Goal: Transaction & Acquisition: Purchase product/service

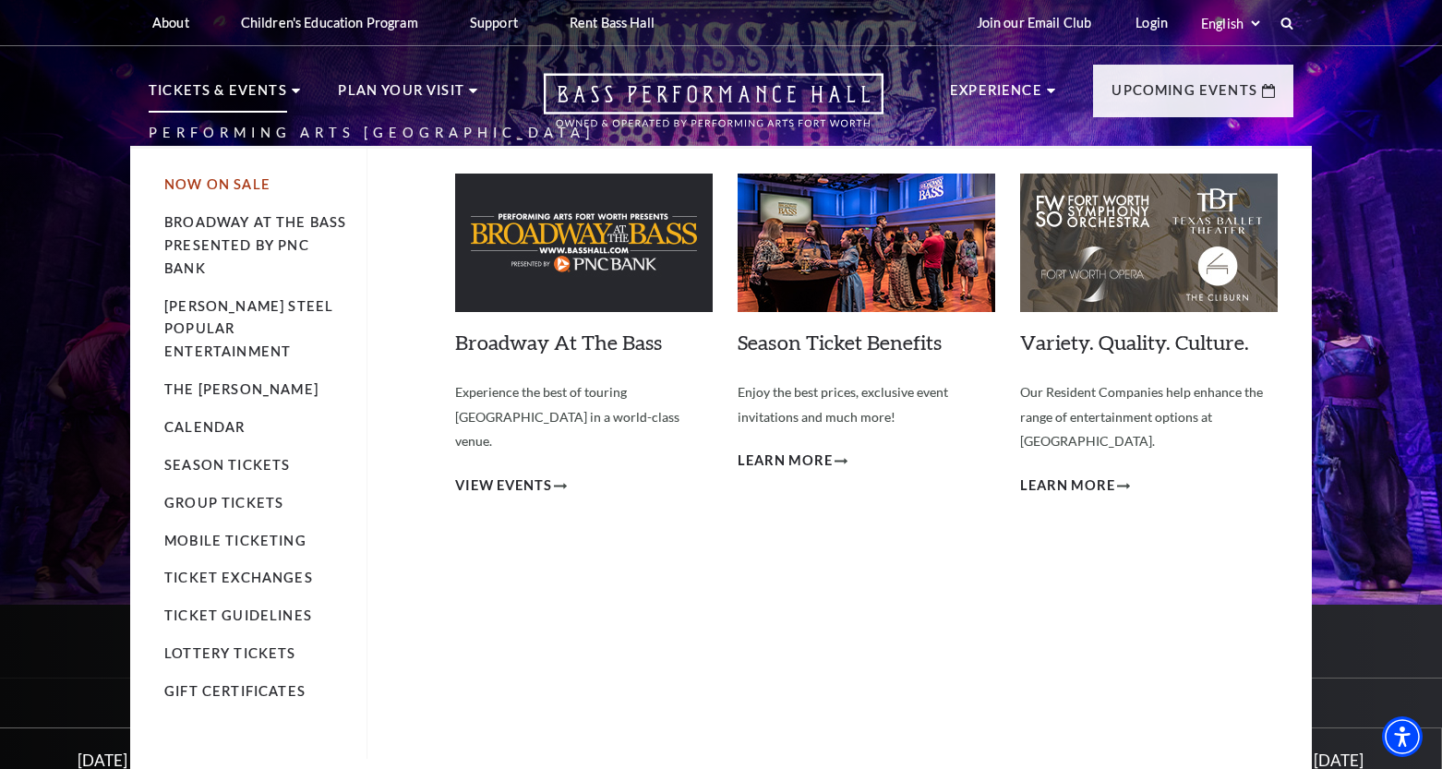
click at [239, 192] on link "Now On Sale" at bounding box center [217, 184] width 106 height 16
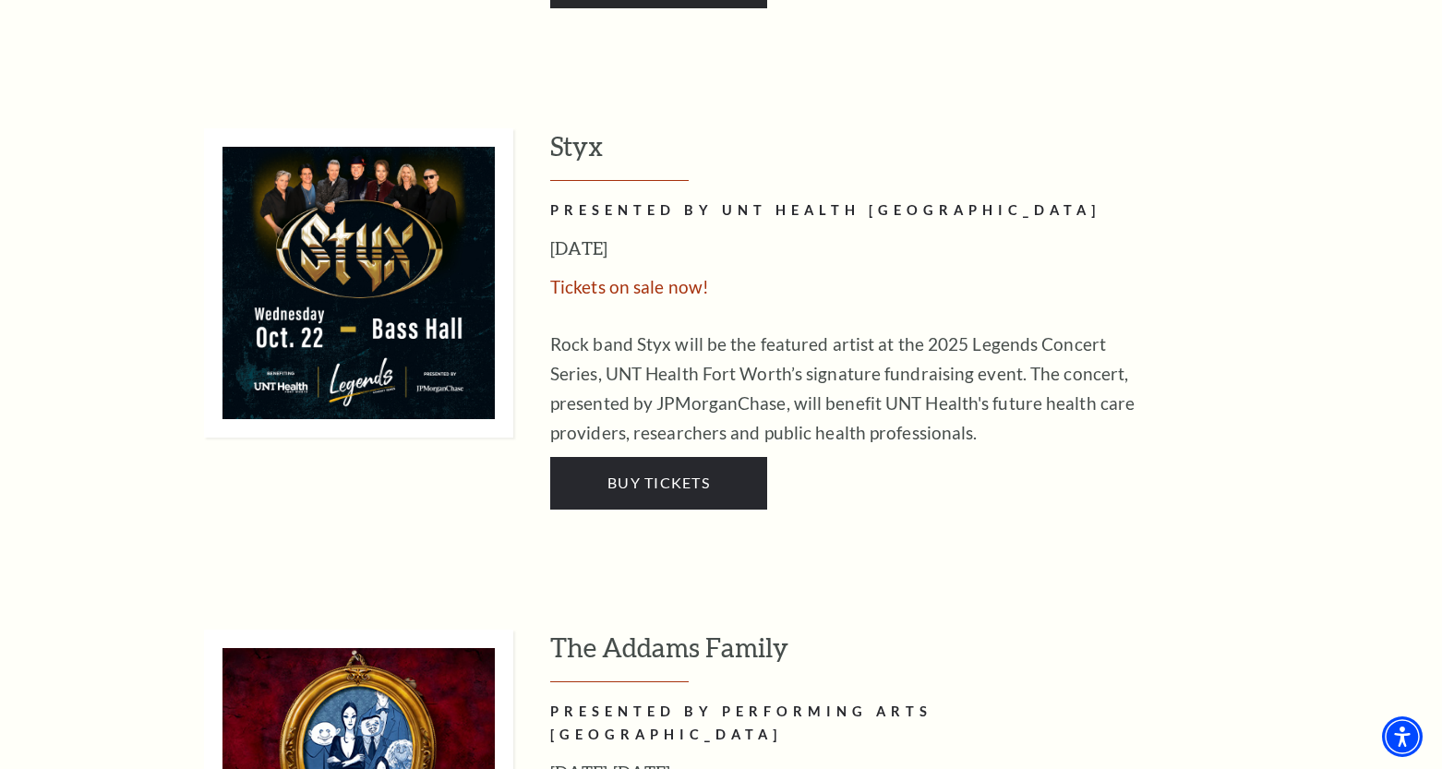
scroll to position [3688, 0]
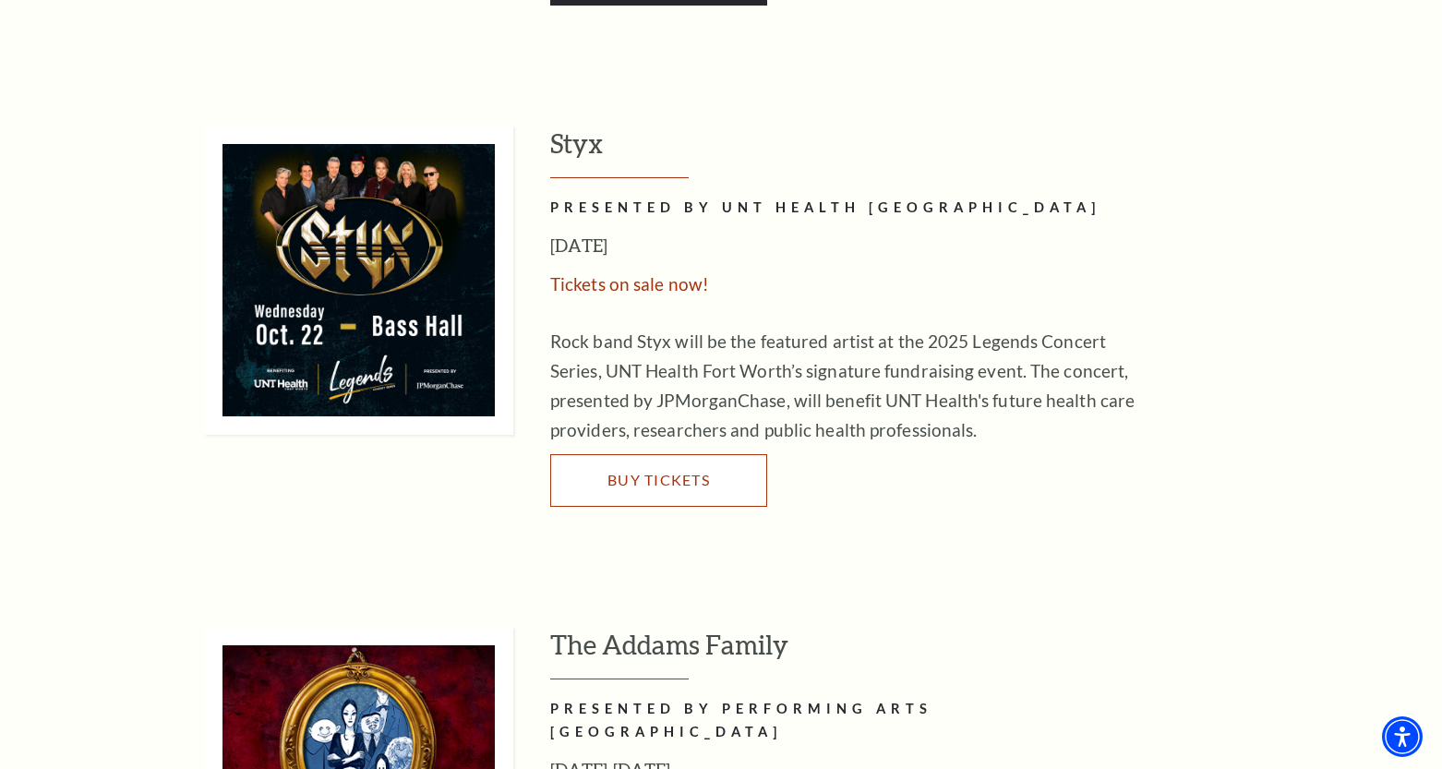
click at [657, 454] on link "Buy Tickets" at bounding box center [658, 480] width 217 height 52
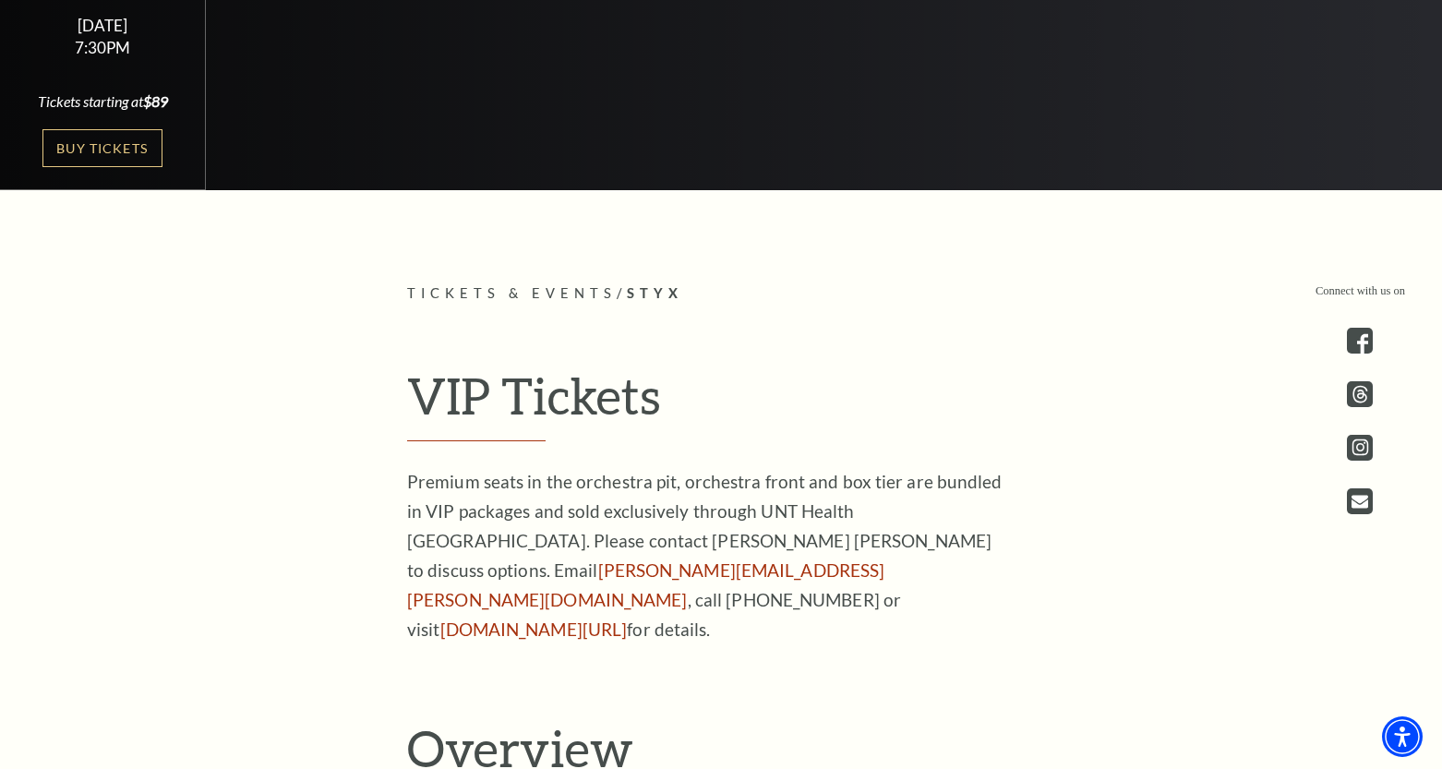
scroll to position [696, 0]
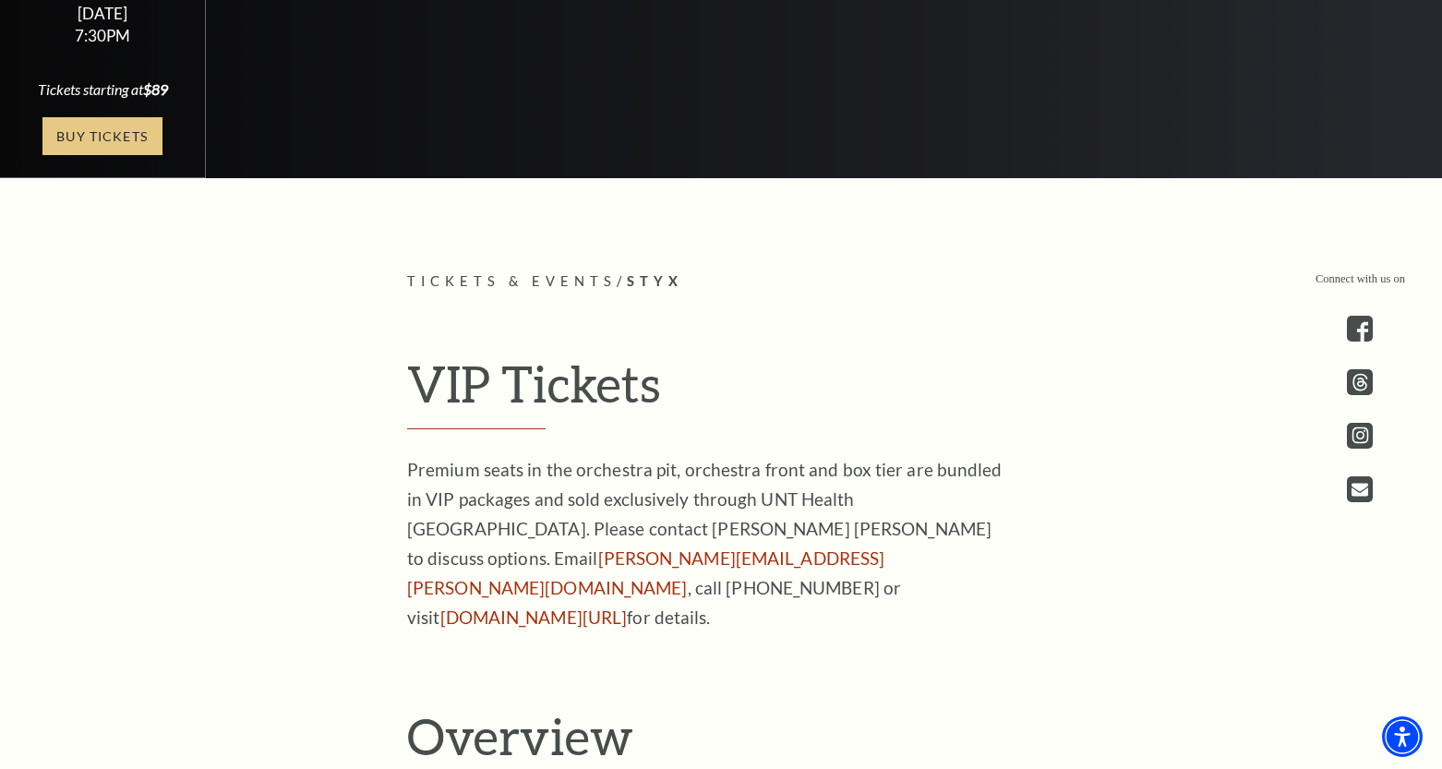
click at [51, 148] on link "Buy Tickets" at bounding box center [102, 136] width 120 height 38
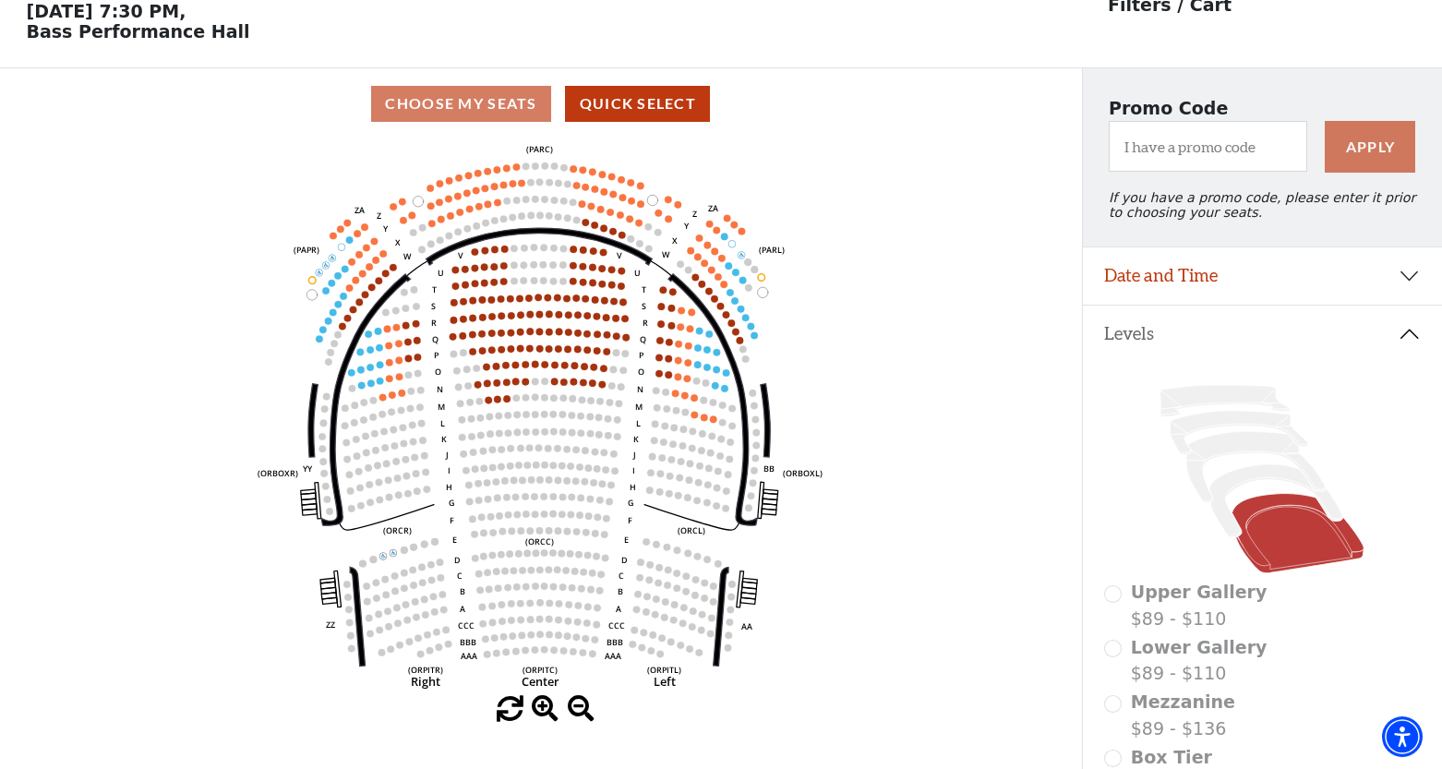
scroll to position [85, 0]
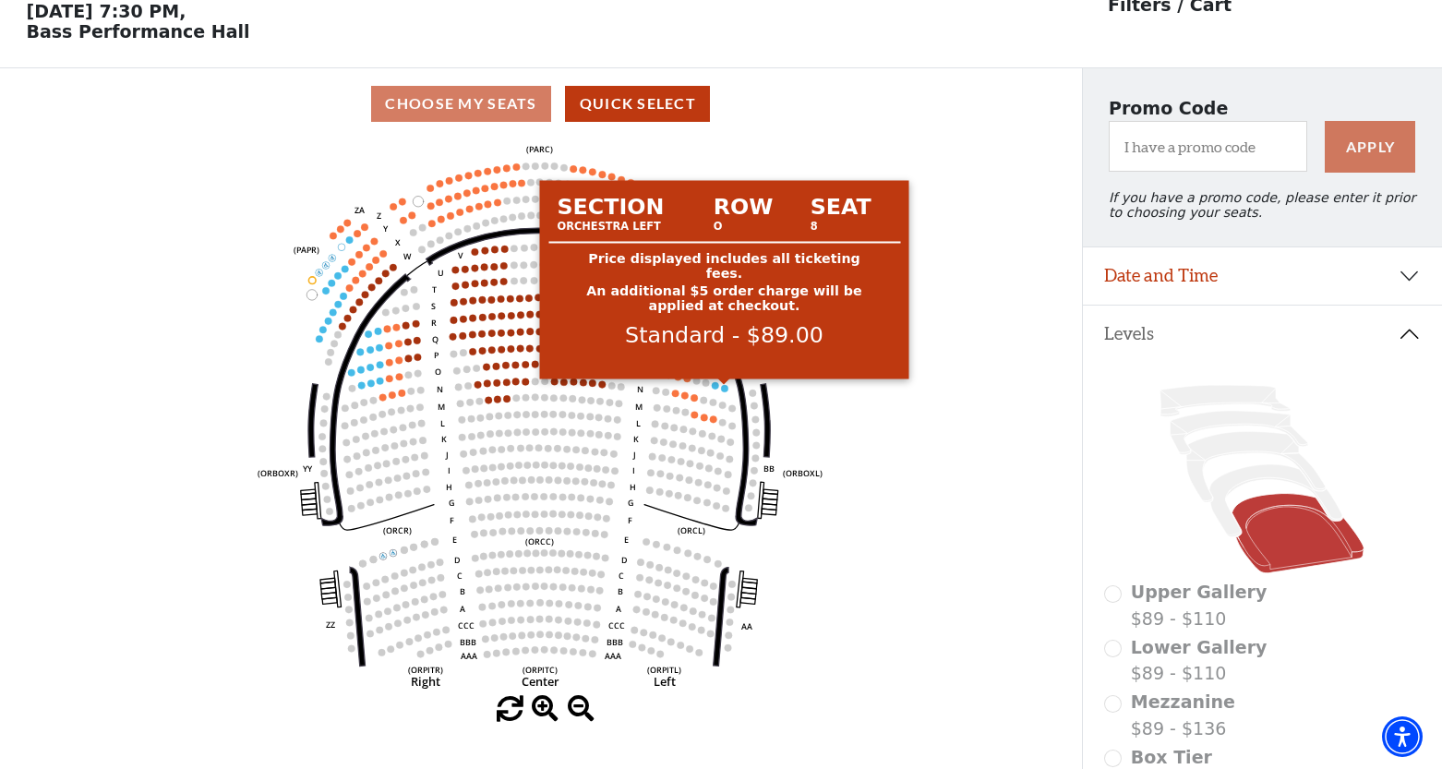
click at [725, 388] on circle at bounding box center [724, 388] width 7 height 7
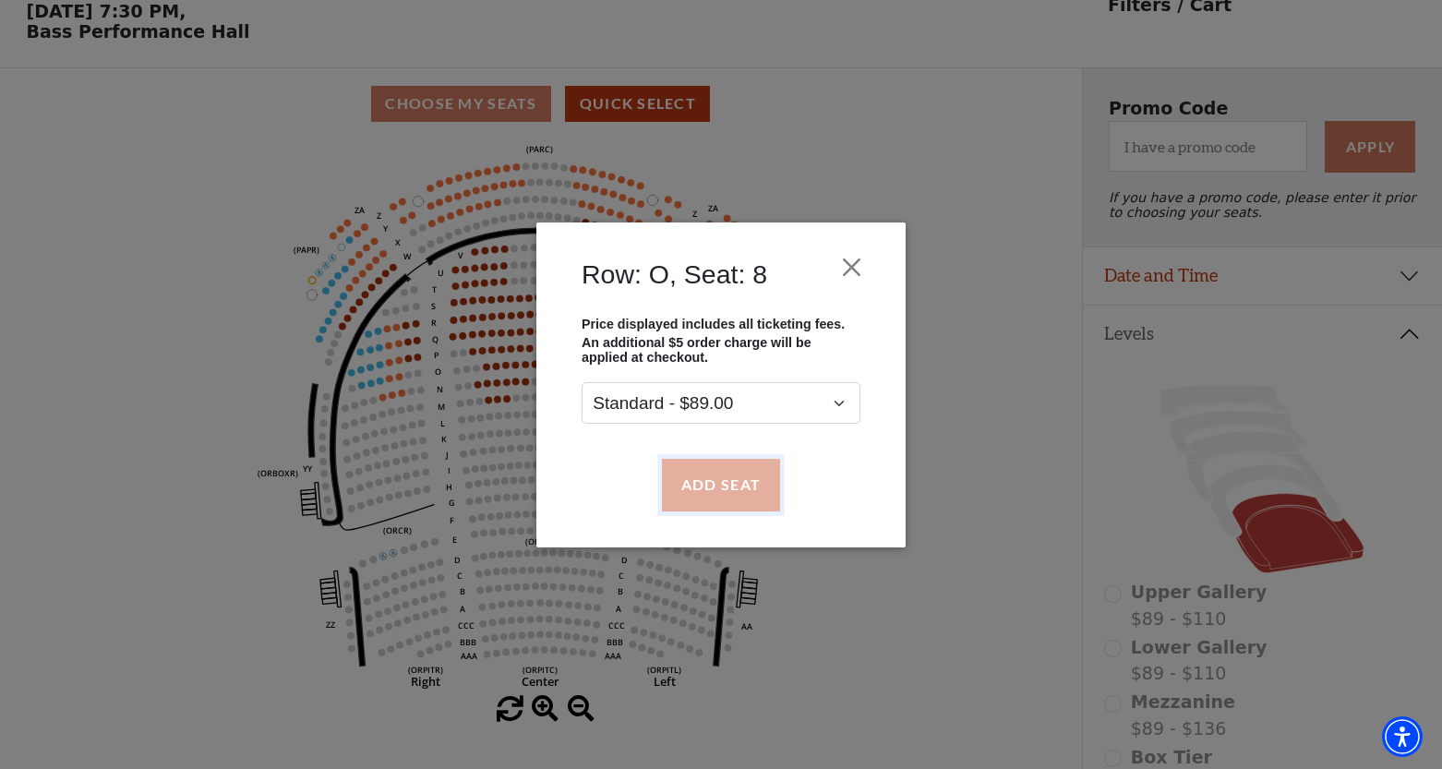
click at [725, 475] on button "Add Seat" at bounding box center [721, 485] width 118 height 52
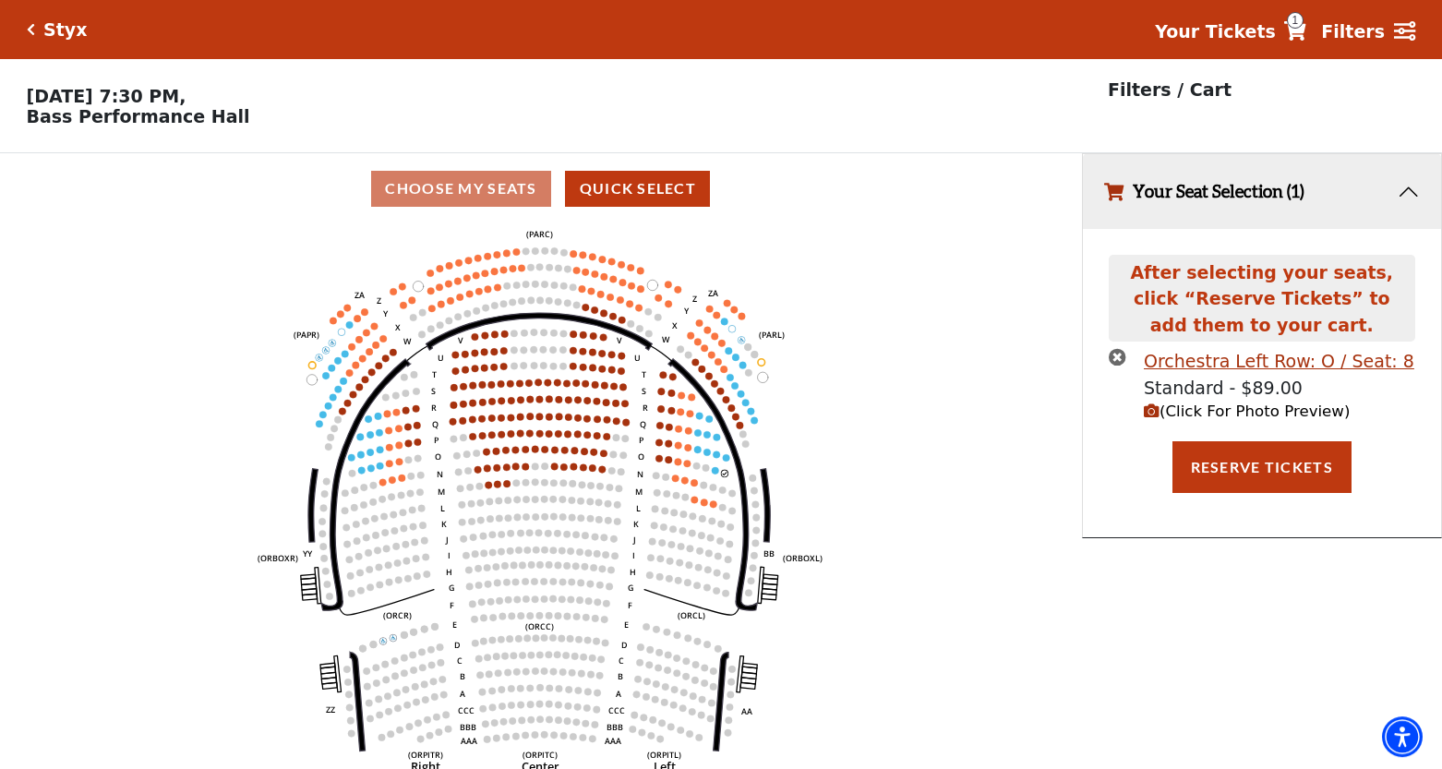
scroll to position [0, 0]
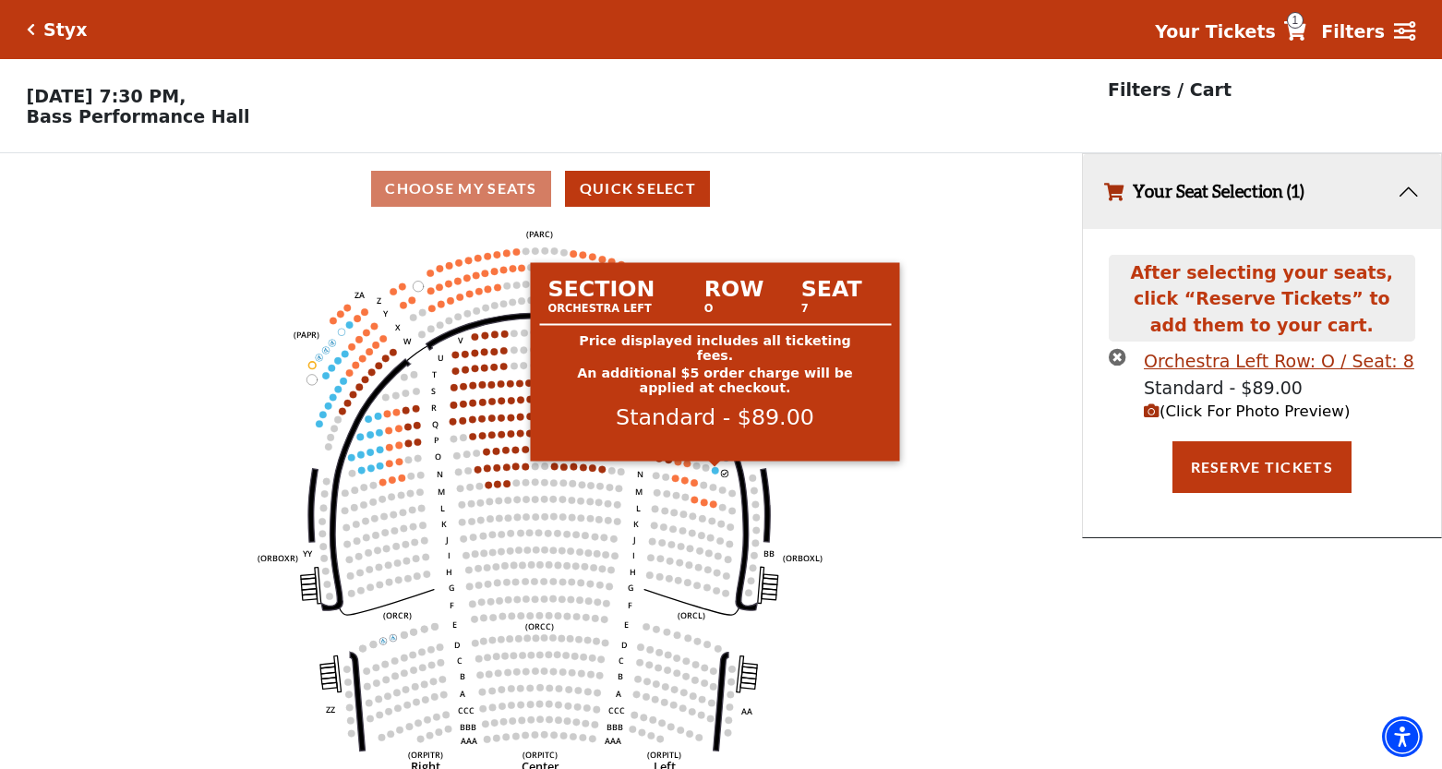
click at [713, 473] on circle at bounding box center [715, 470] width 7 height 7
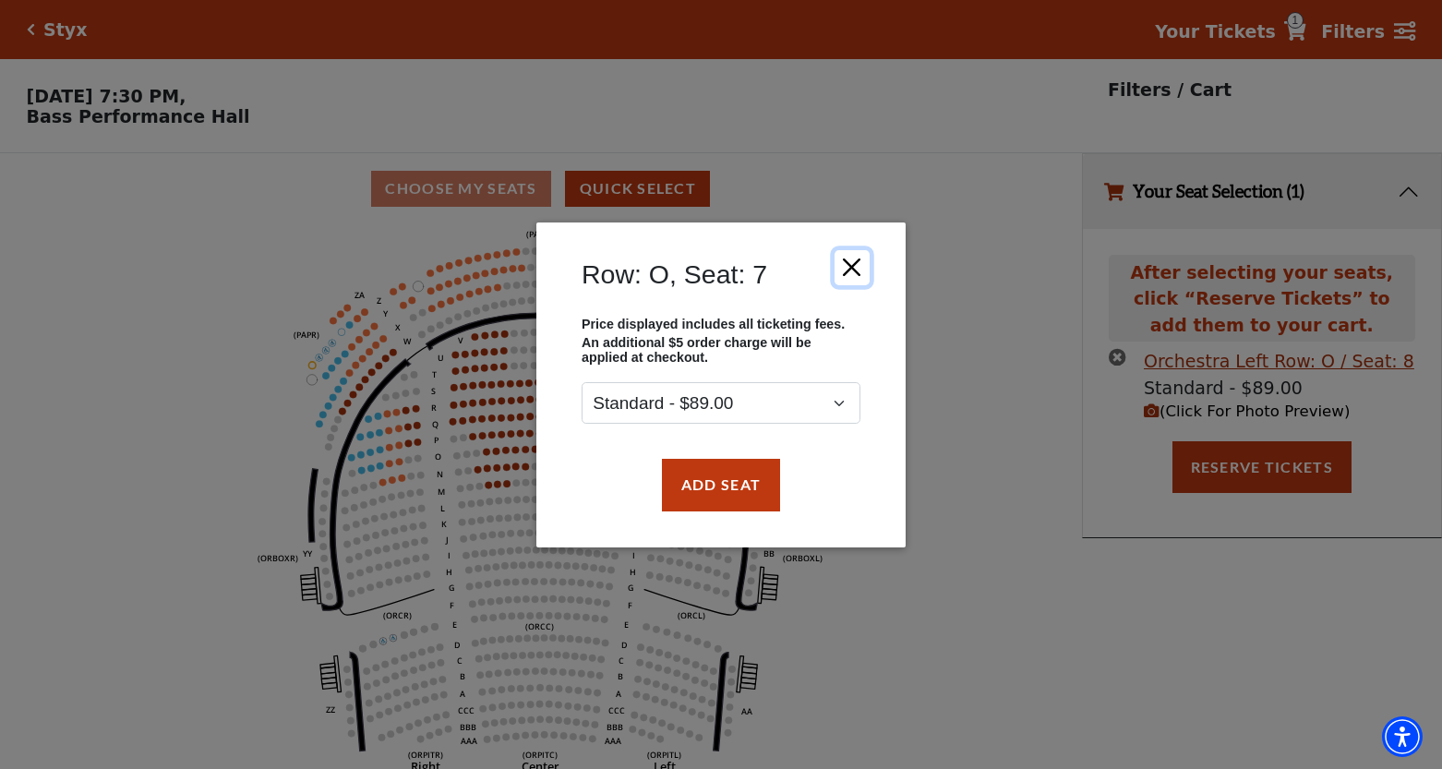
click at [856, 268] on button "Close" at bounding box center [851, 266] width 35 height 35
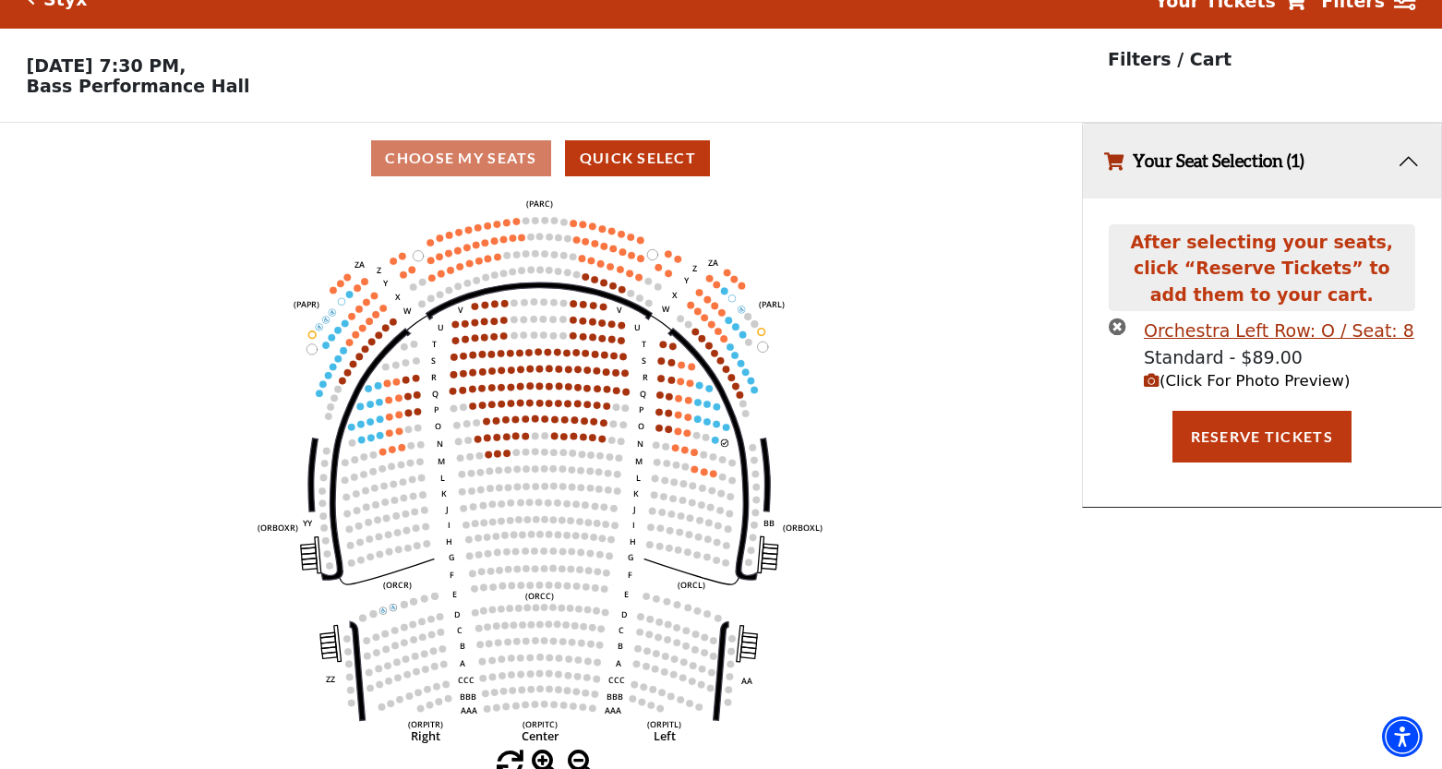
scroll to position [40, 0]
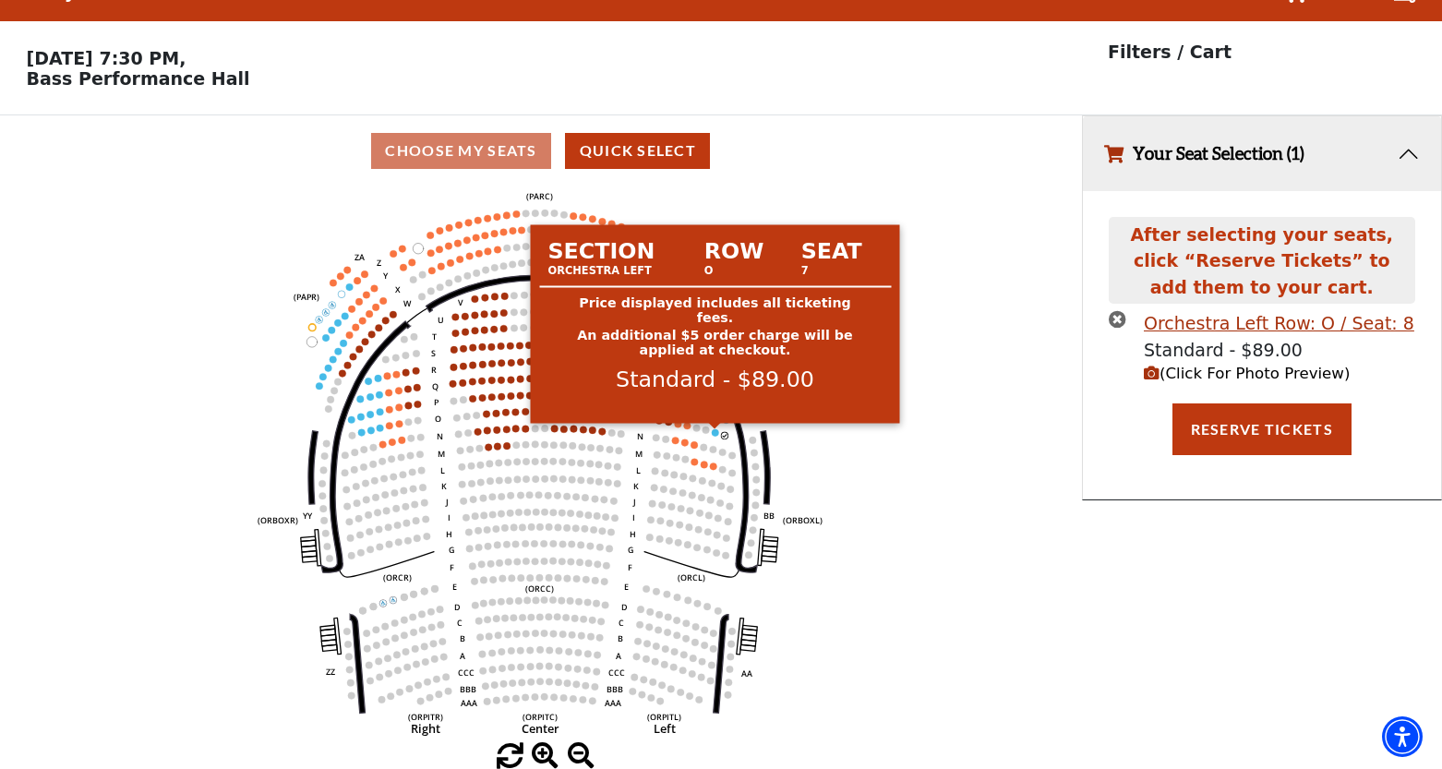
click at [715, 429] on circle at bounding box center [715, 432] width 7 height 7
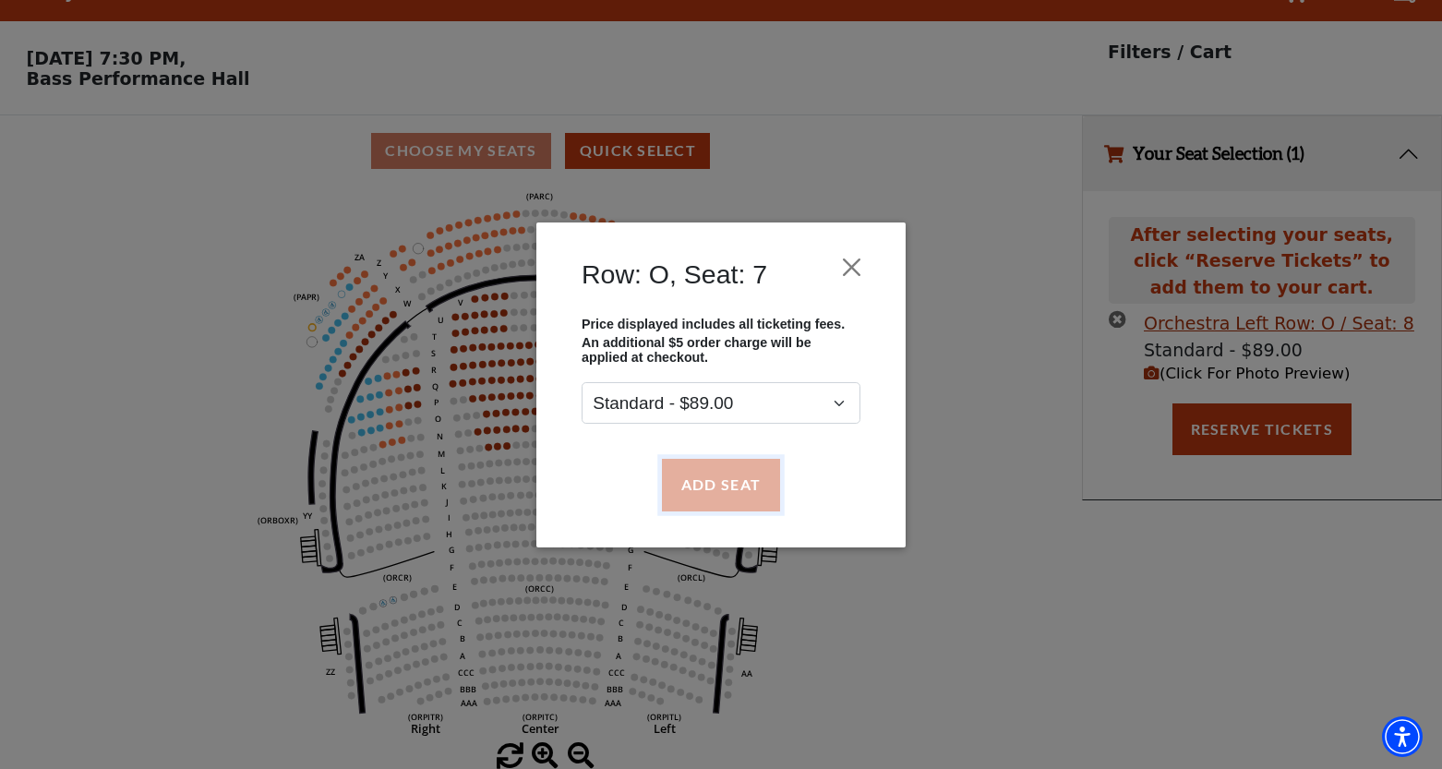
click at [716, 485] on button "Add Seat" at bounding box center [721, 485] width 118 height 52
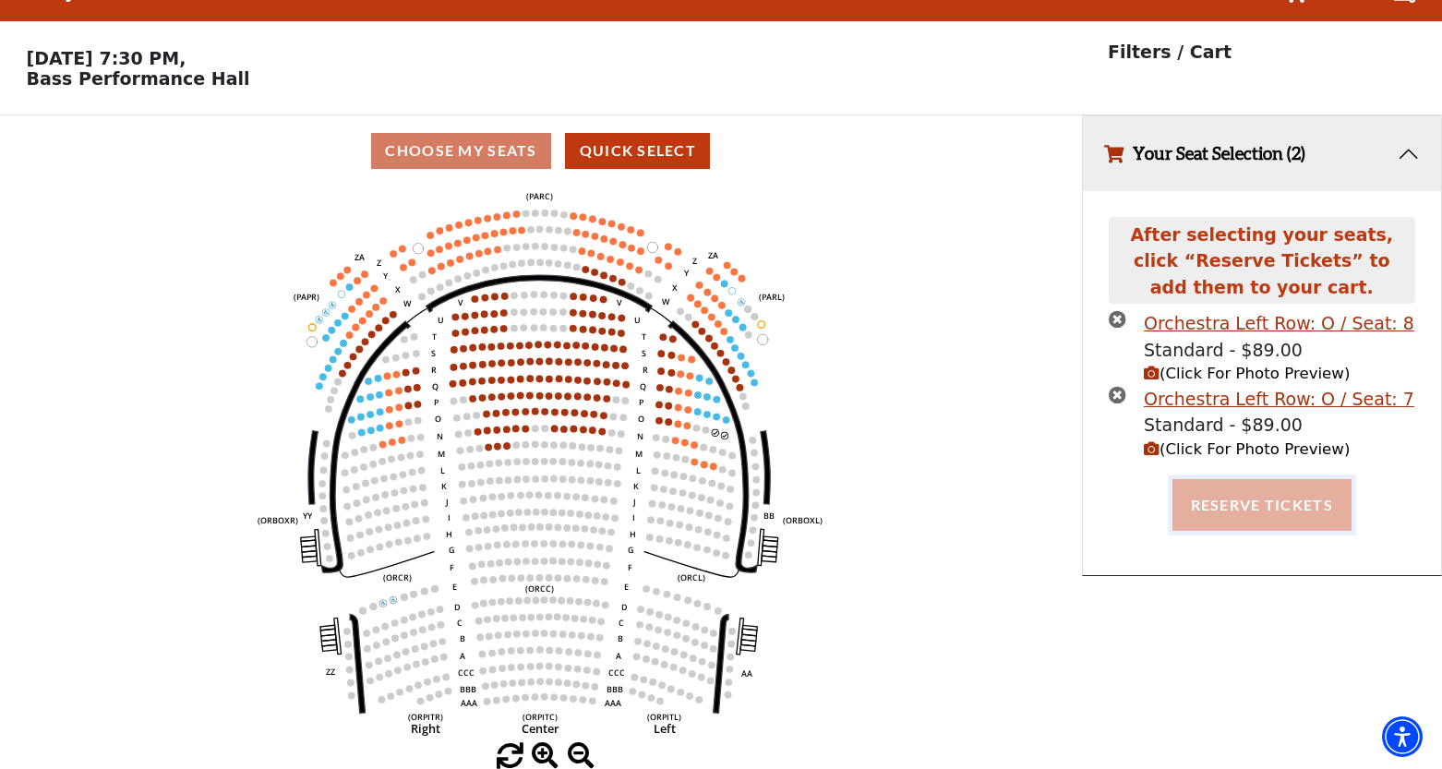
click at [1278, 506] on button "Reserve Tickets" at bounding box center [1261, 505] width 179 height 52
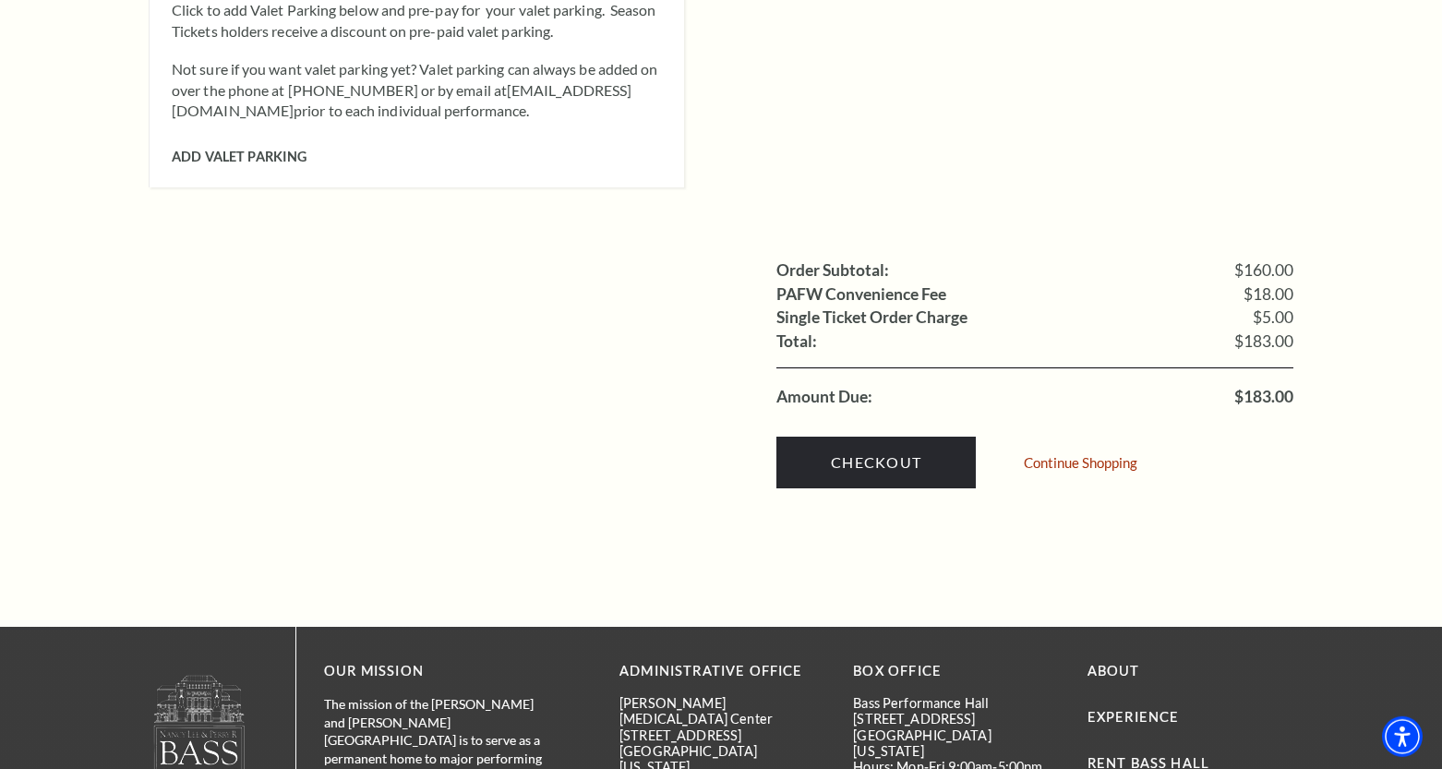
scroll to position [1697, 0]
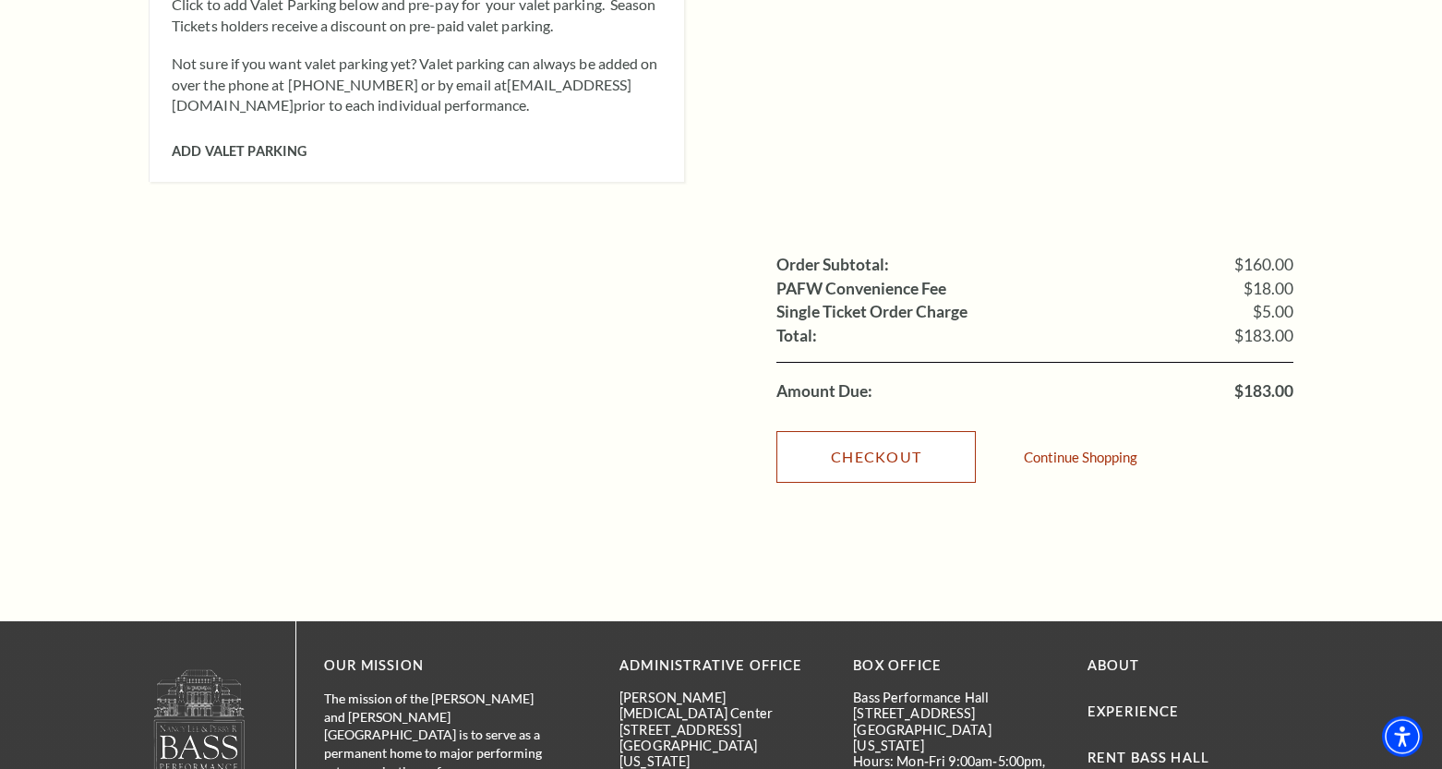
click at [896, 436] on link "Checkout" at bounding box center [875, 457] width 199 height 52
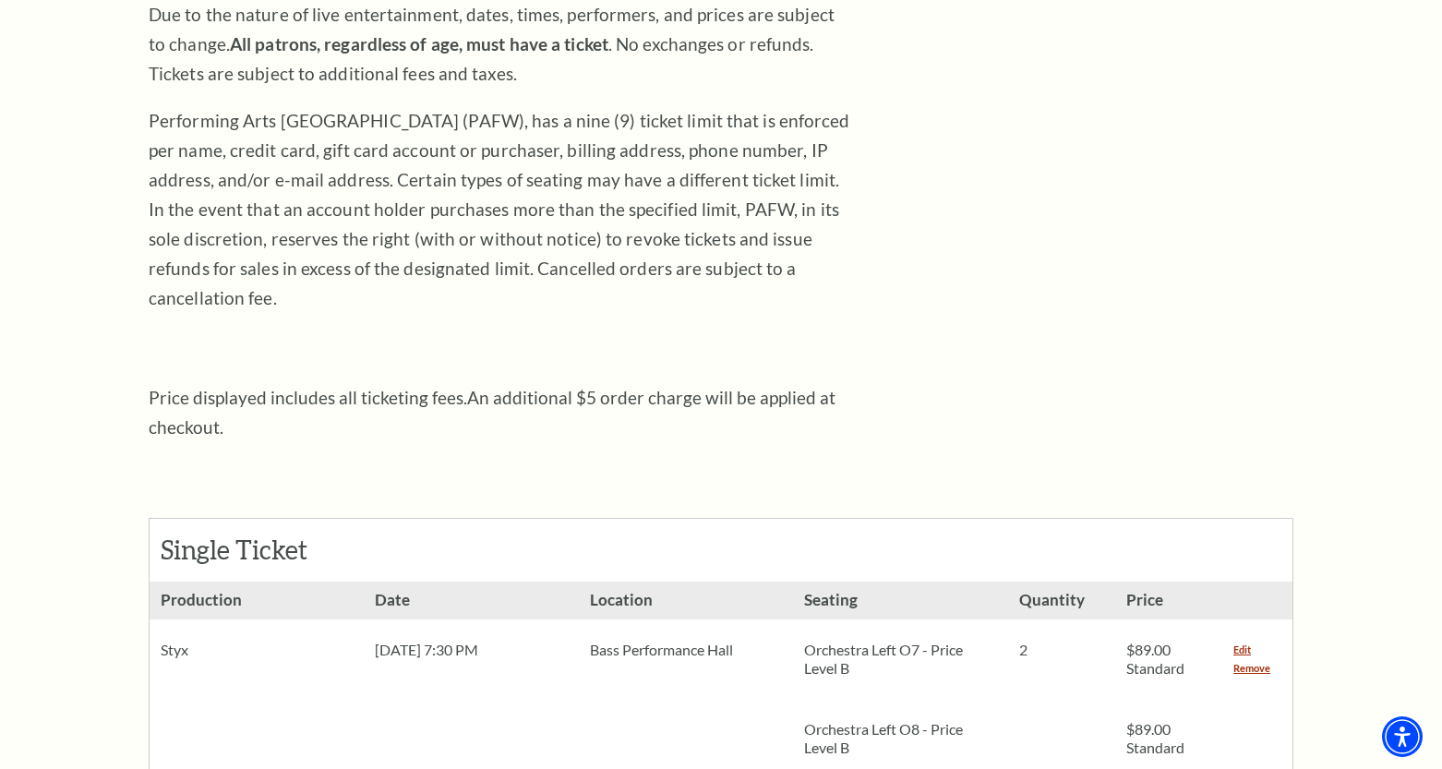
scroll to position [0, 0]
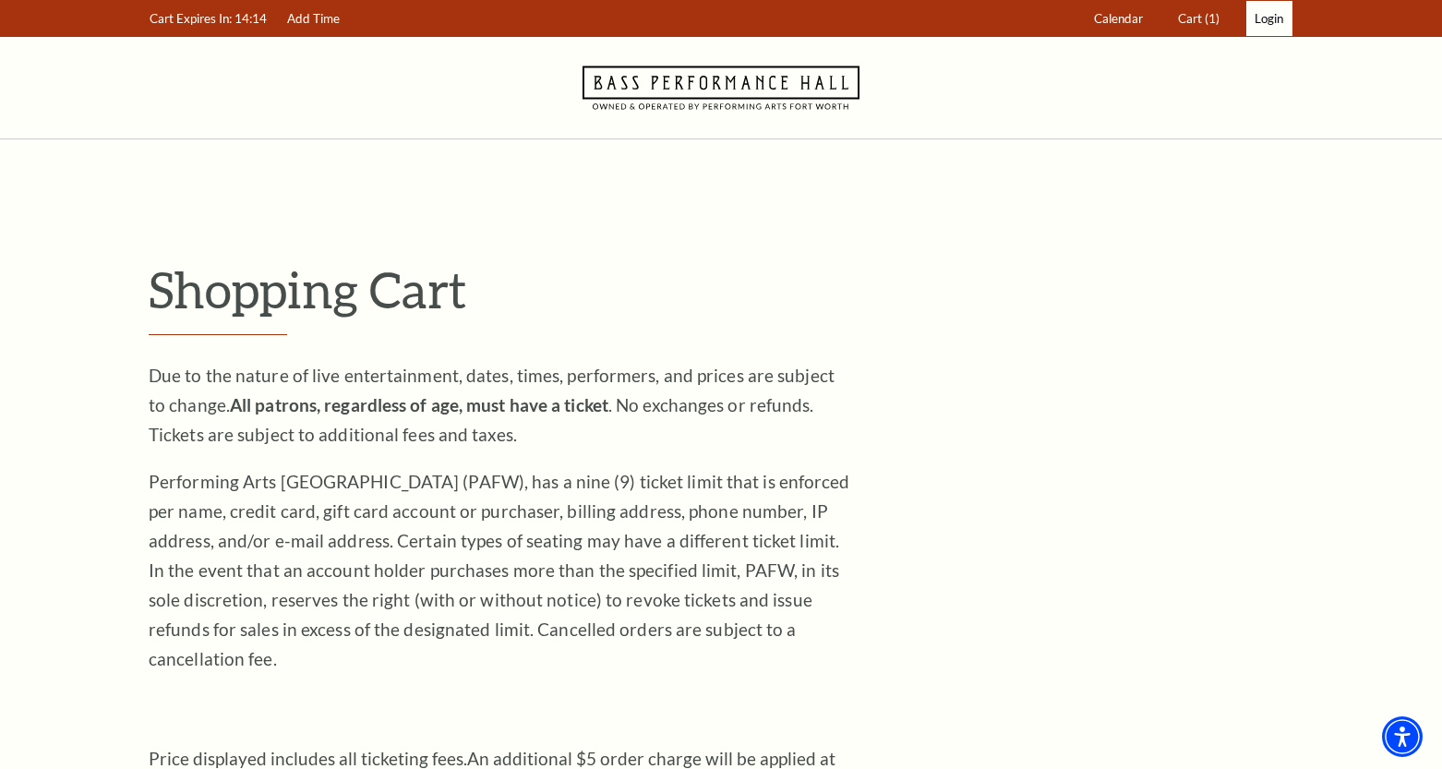
click at [1274, 22] on span "Login" at bounding box center [1268, 18] width 29 height 15
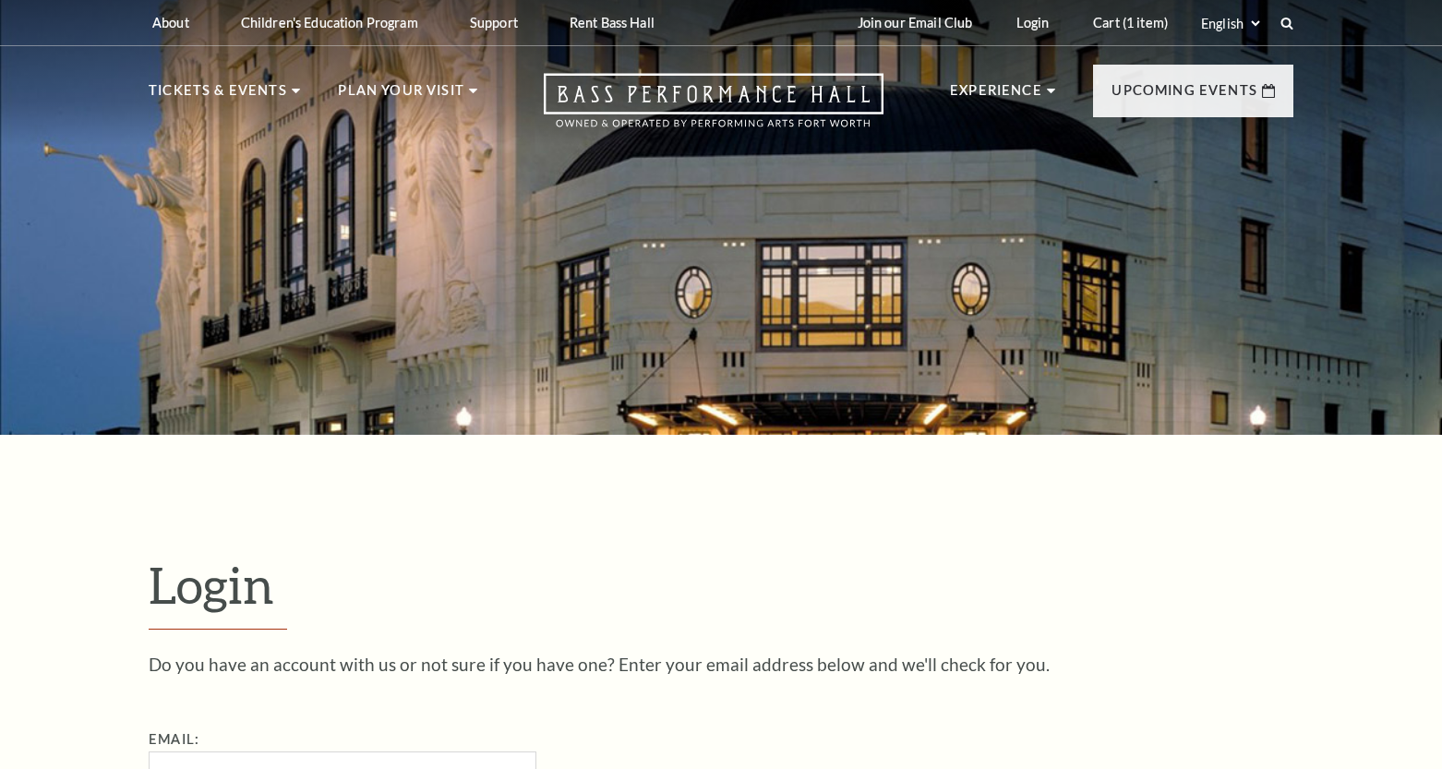
scroll to position [554, 0]
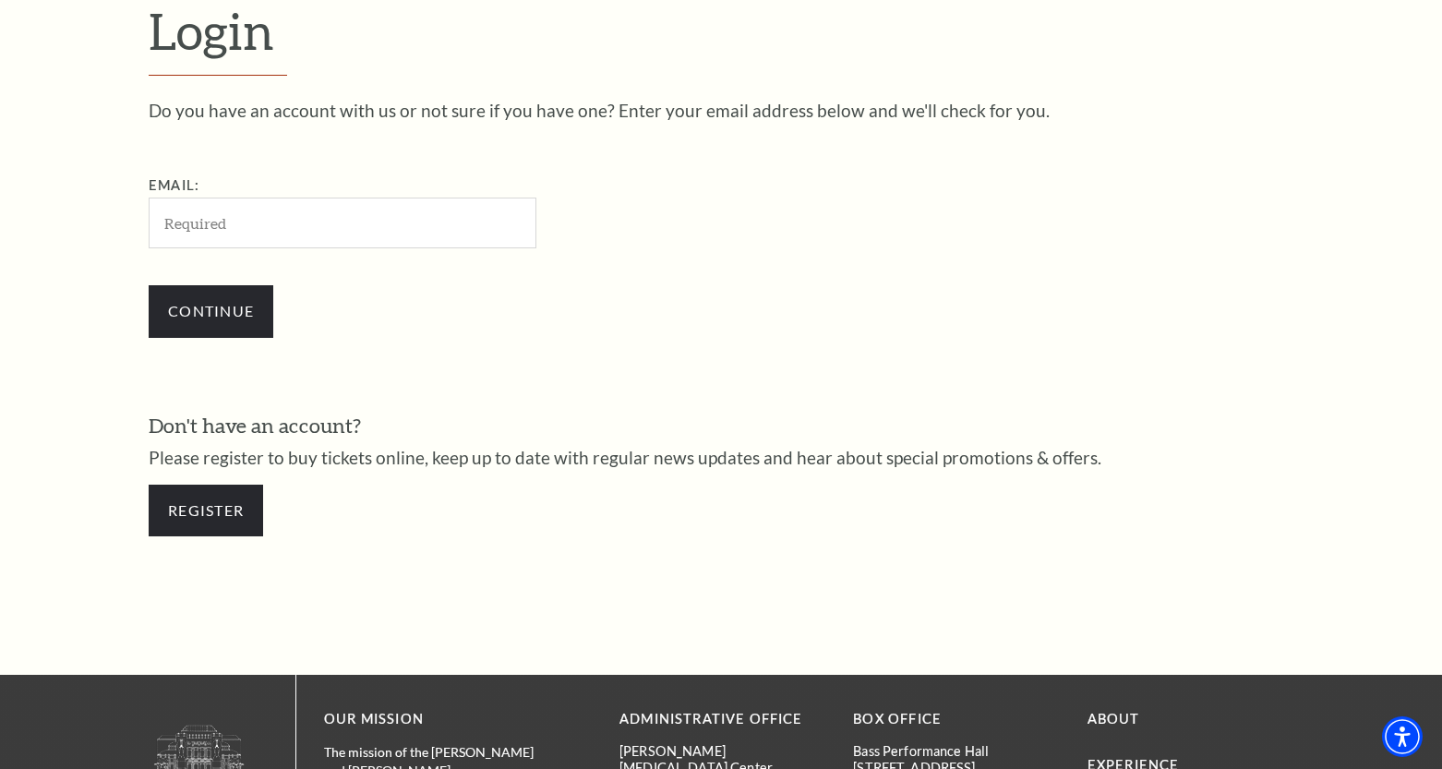
click at [450, 223] on input "Email:" at bounding box center [343, 223] width 388 height 51
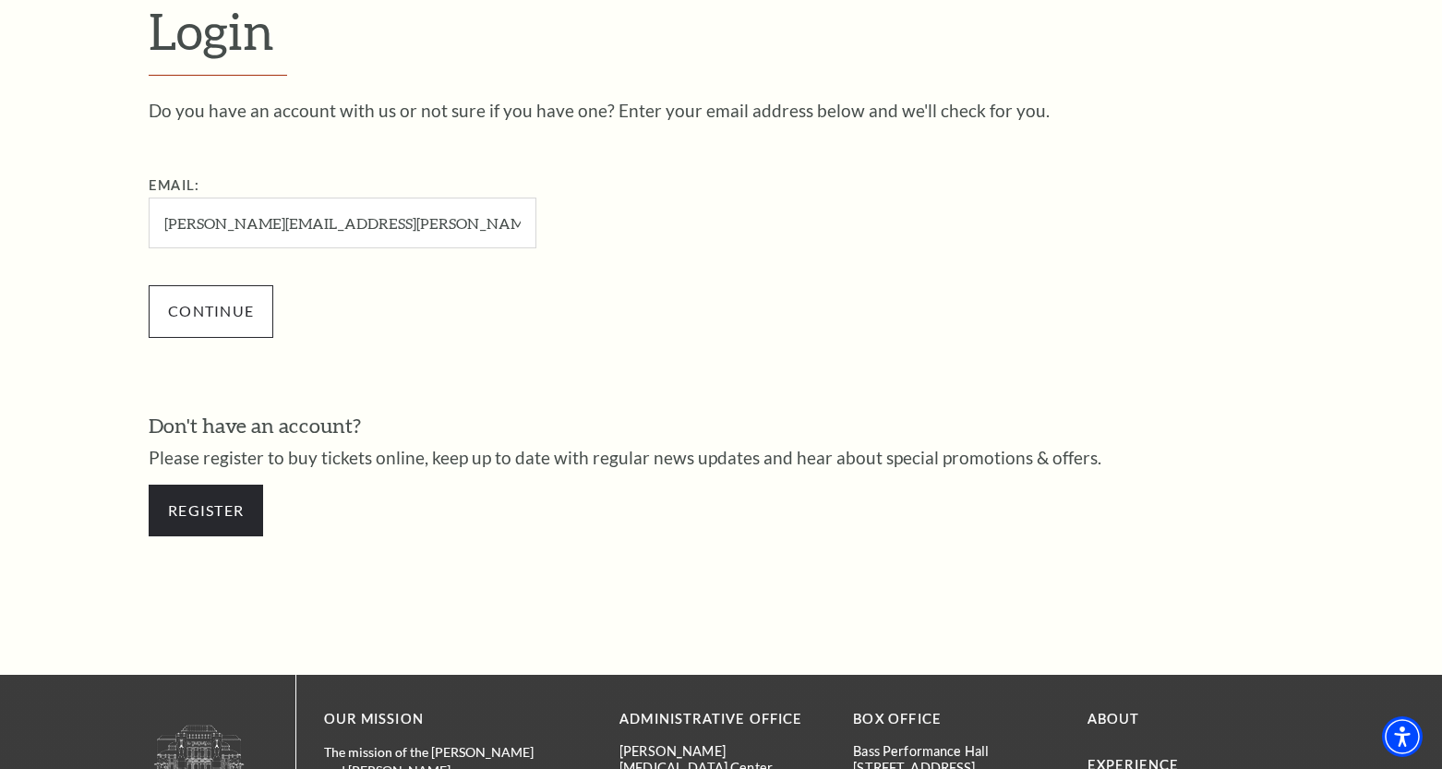
type input "[PERSON_NAME][EMAIL_ADDRESS][PERSON_NAME][DOMAIN_NAME]"
click at [205, 314] on input "Continue" at bounding box center [211, 311] width 125 height 52
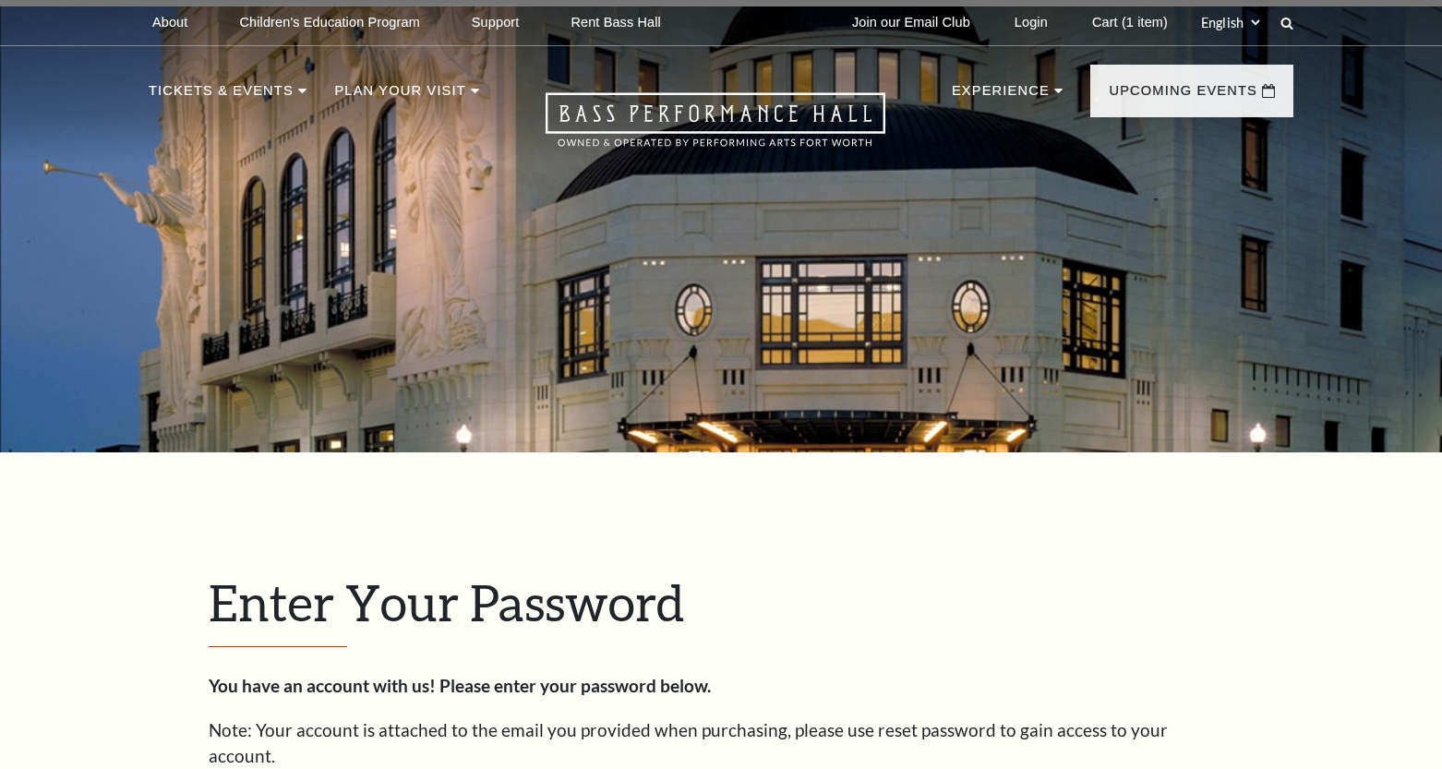
scroll to position [571, 0]
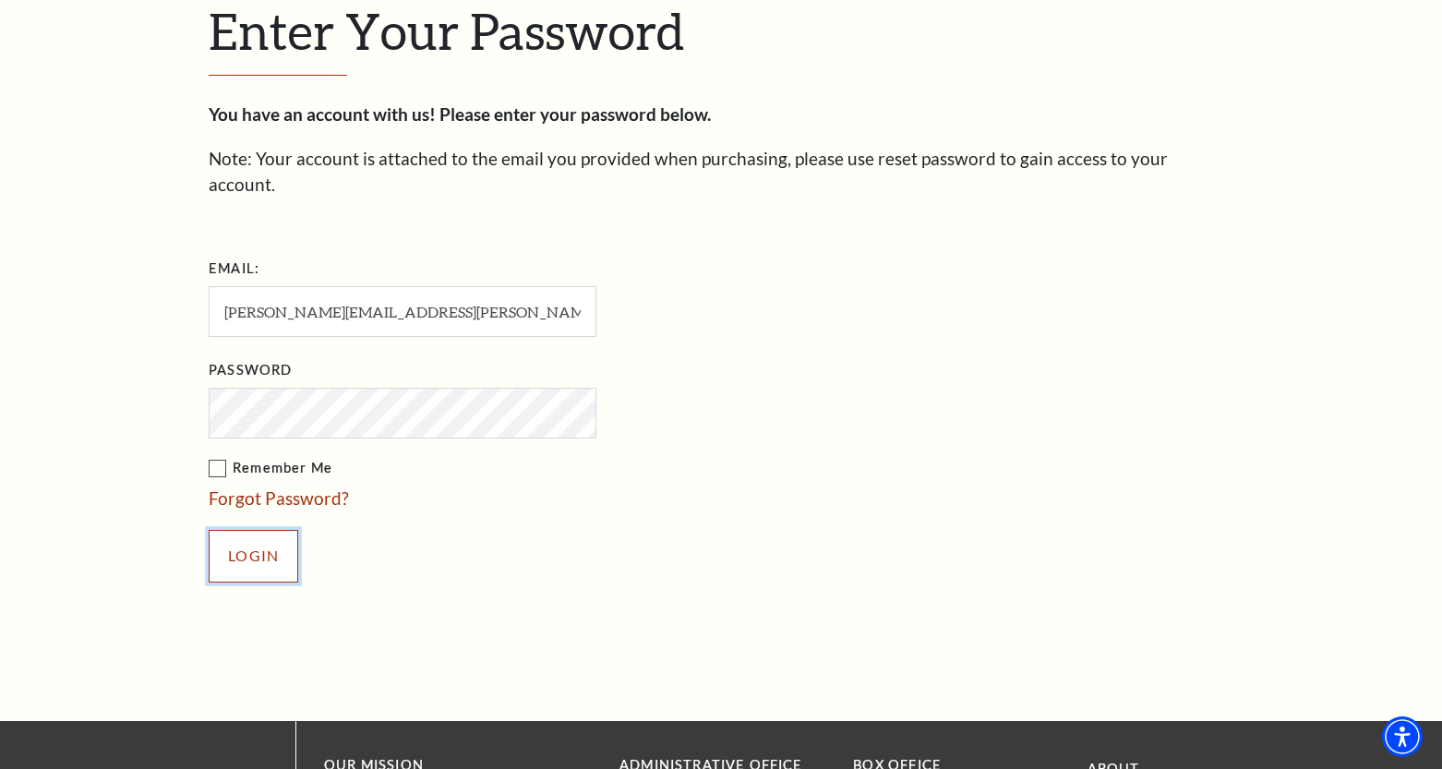
click at [258, 530] on input "Login" at bounding box center [254, 556] width 90 height 52
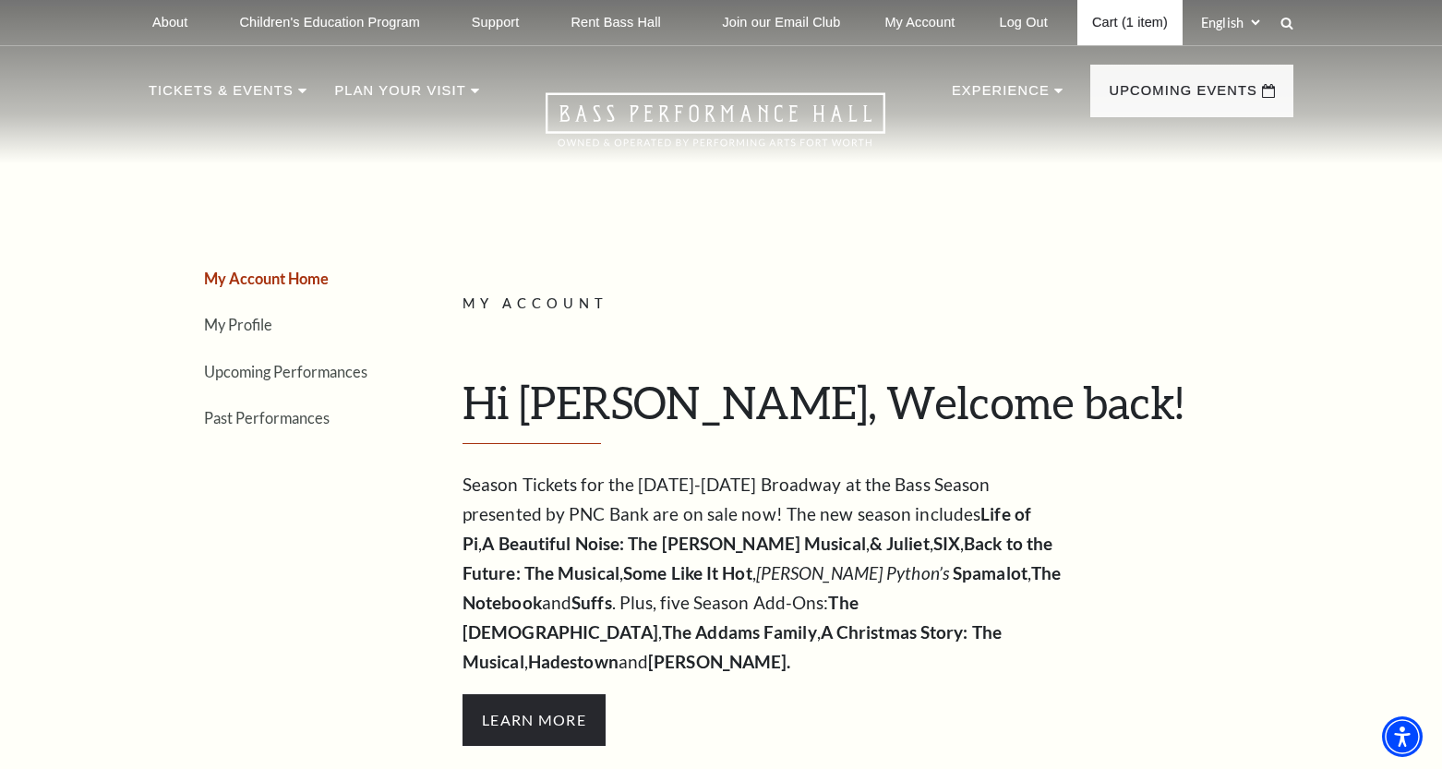
click at [1129, 23] on link "Cart (1 item)" at bounding box center [1129, 22] width 105 height 45
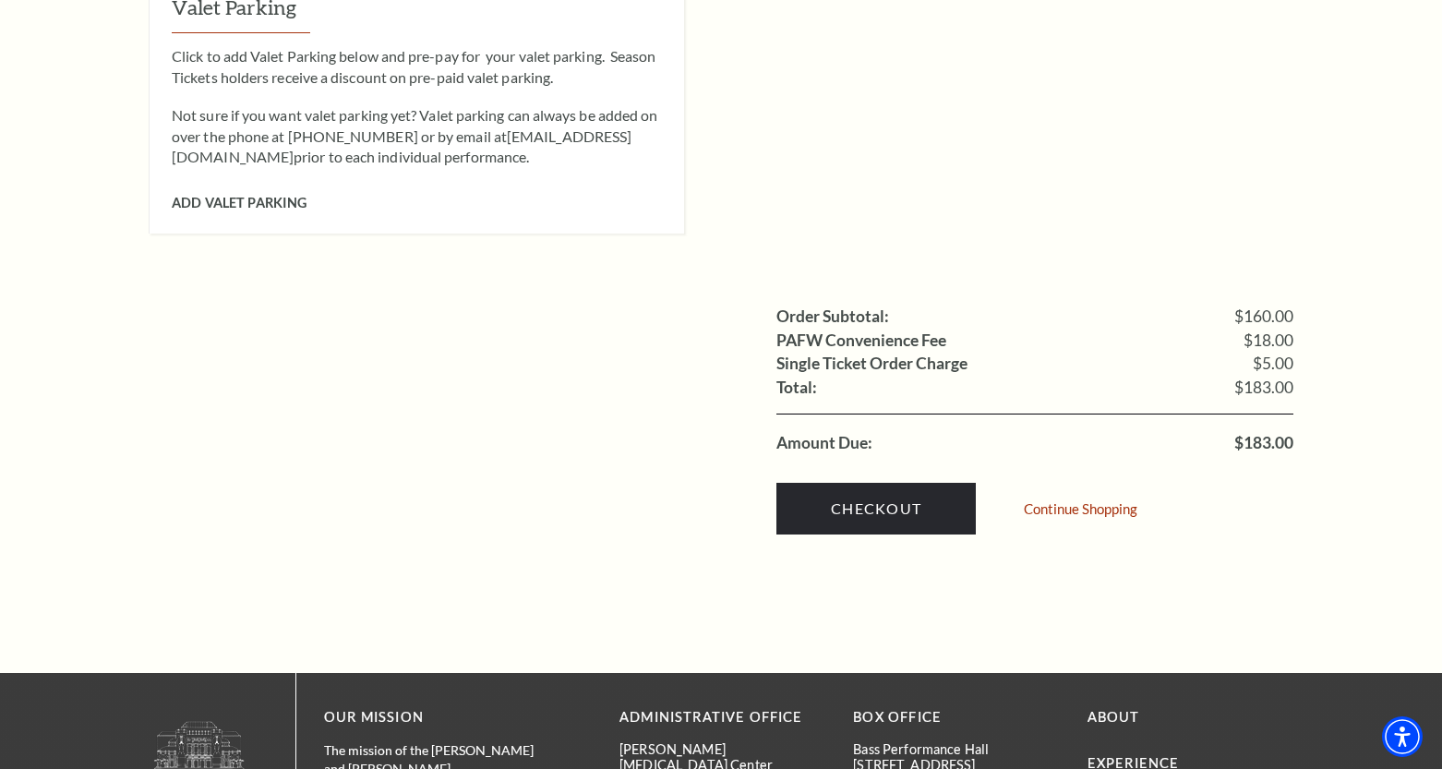
scroll to position [1662, 0]
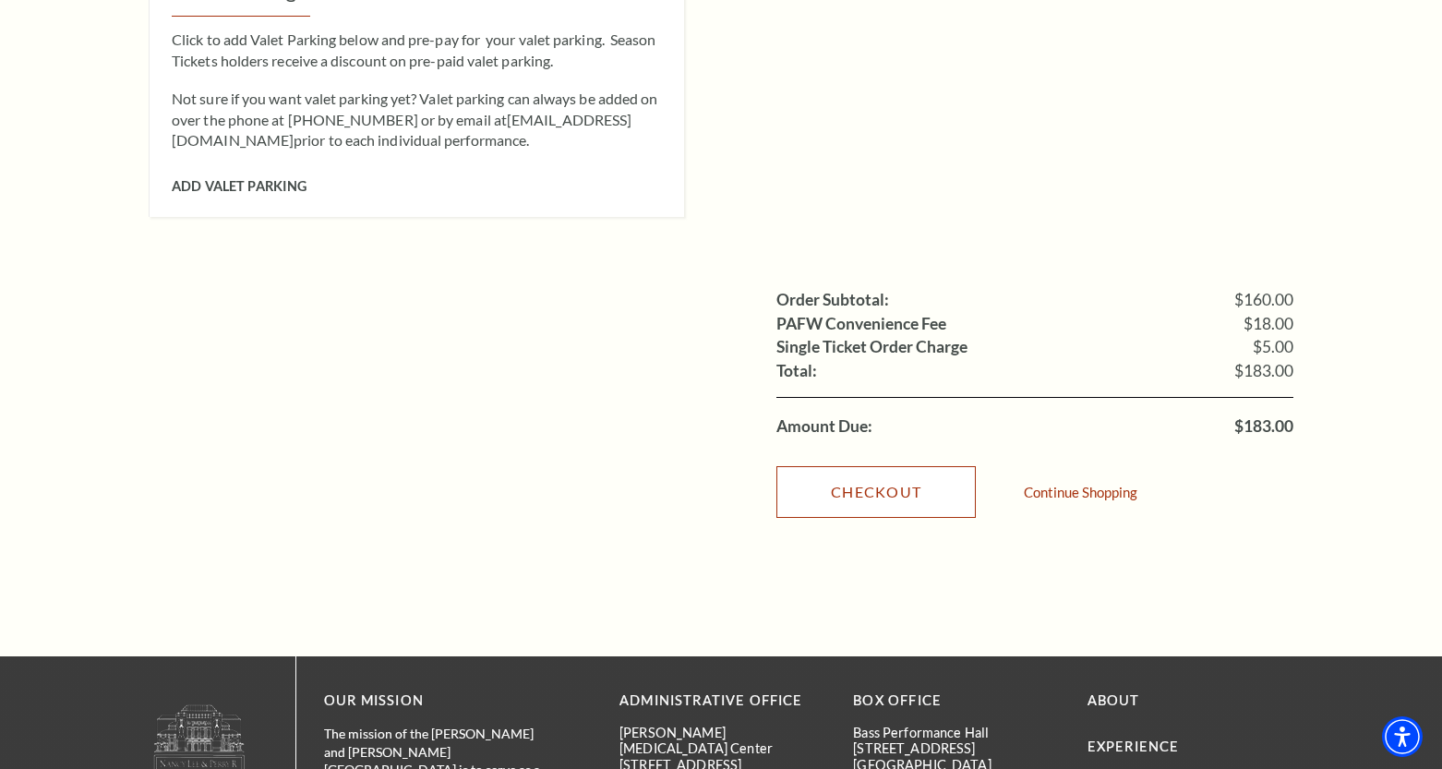
click at [893, 466] on link "Checkout" at bounding box center [875, 492] width 199 height 52
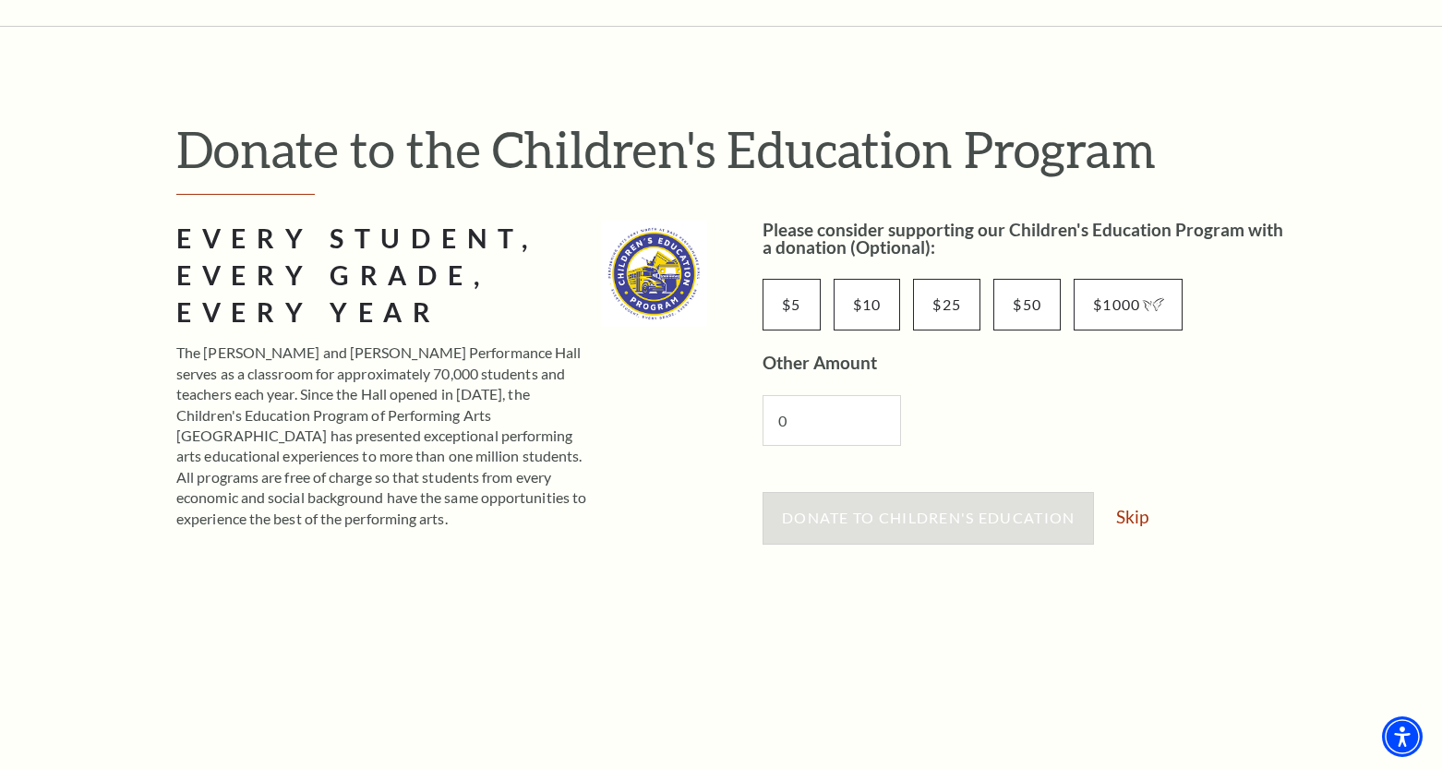
scroll to position [114, 0]
click at [1144, 522] on link "Skip" at bounding box center [1132, 516] width 32 height 18
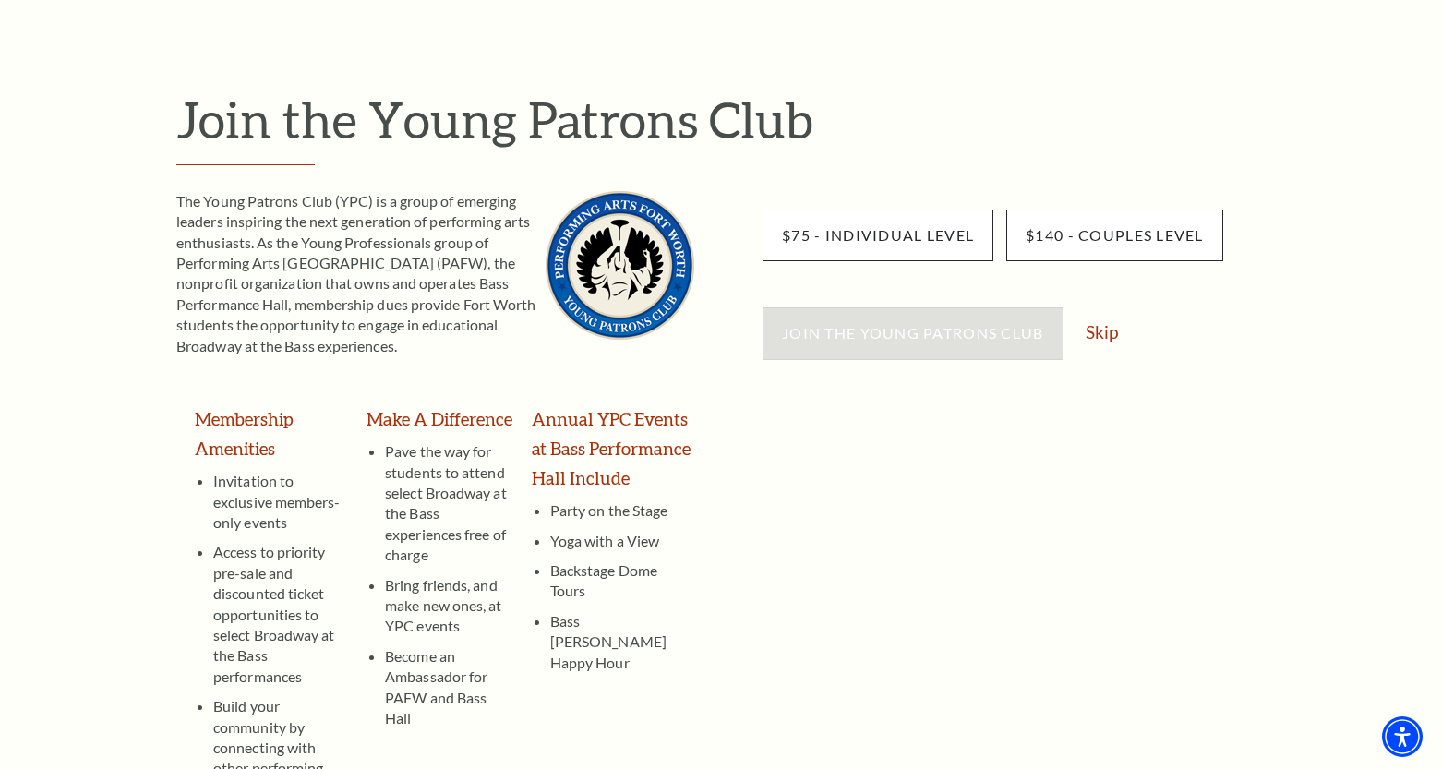
scroll to position [149, 0]
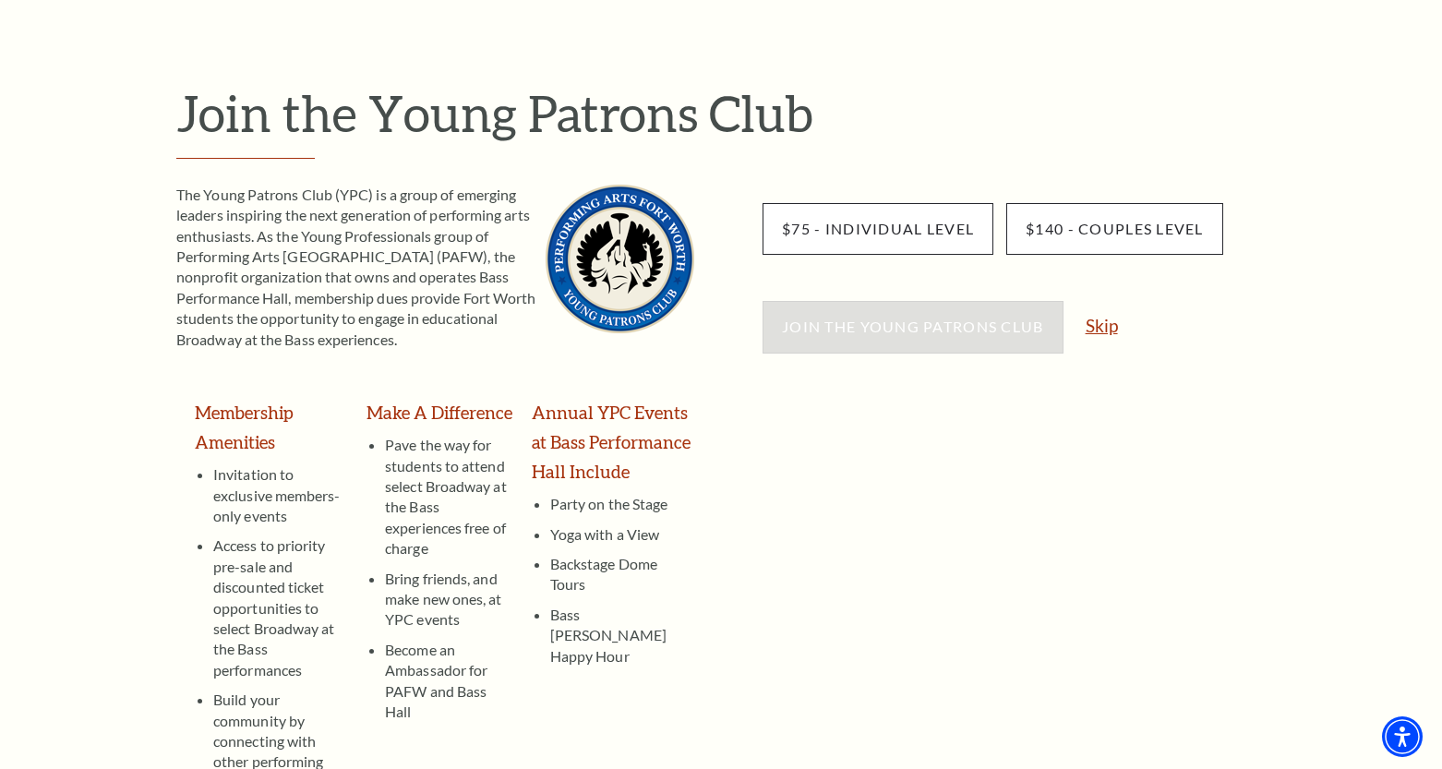
click at [1100, 328] on link "Skip" at bounding box center [1101, 326] width 32 height 18
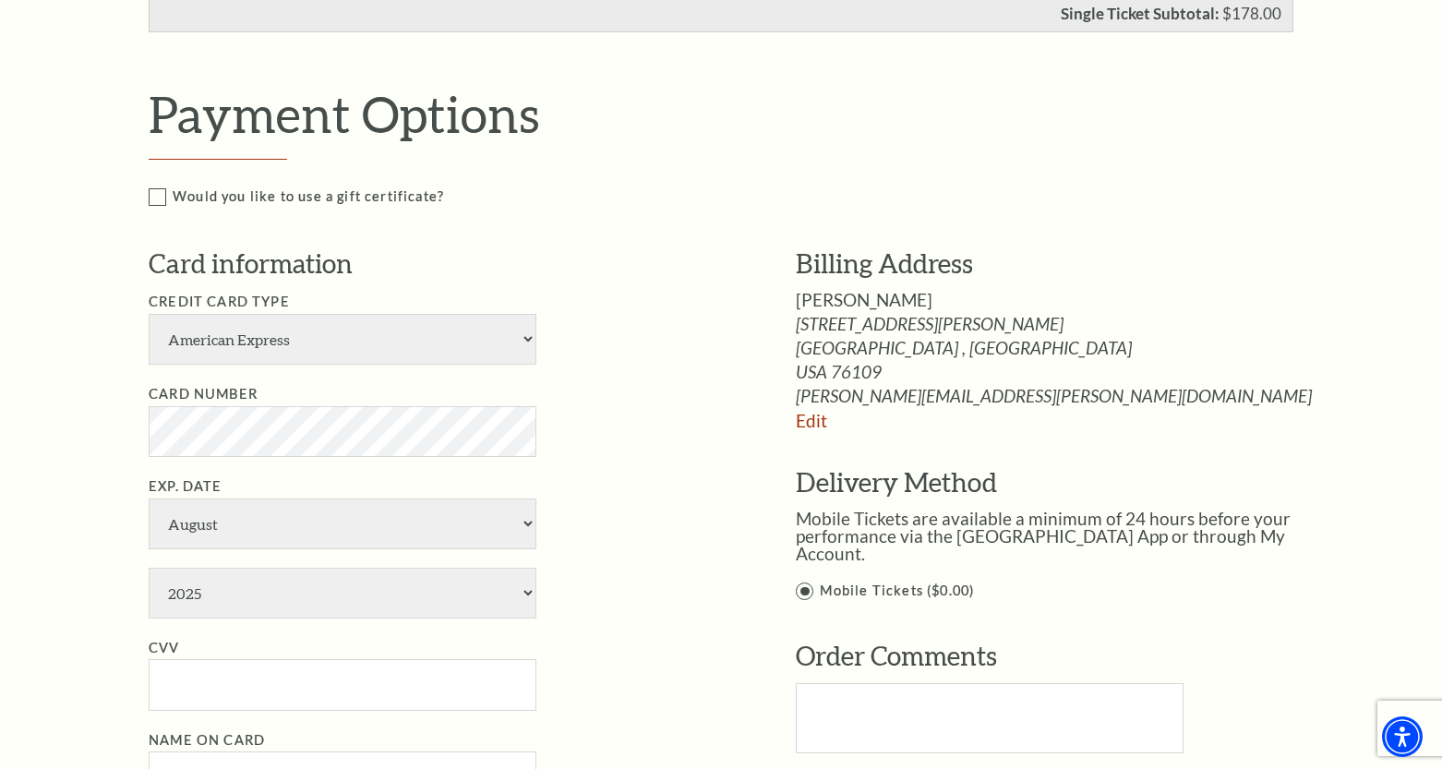
scroll to position [788, 0]
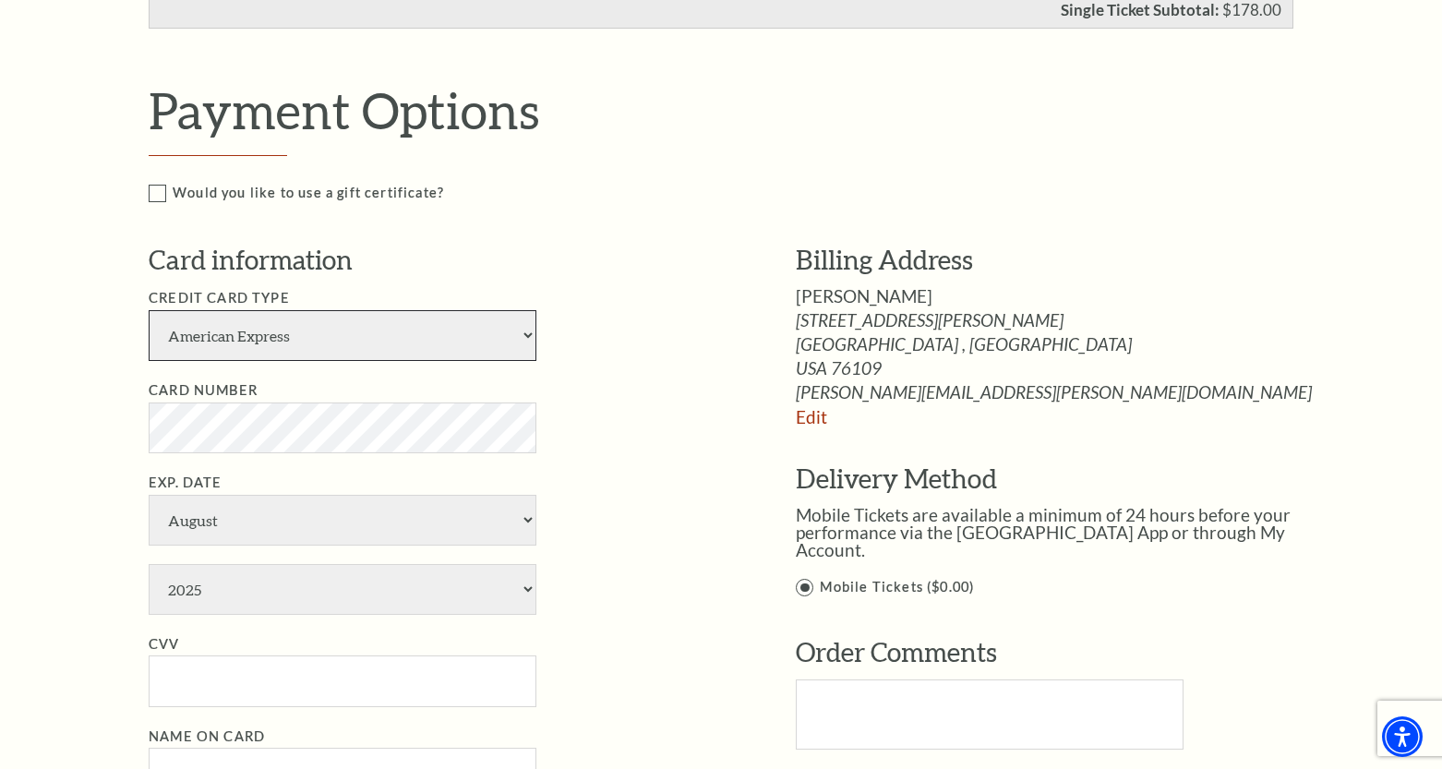
select select "25"
click option "Master Card" at bounding box center [0, 0] width 0 height 0
select select "10"
click option "October" at bounding box center [0, 0] width 0 height 0
click at [149, 564] on select "2025 2026 2027 2028 2029 2030 2031 2032 2033 2034" at bounding box center [343, 589] width 388 height 51
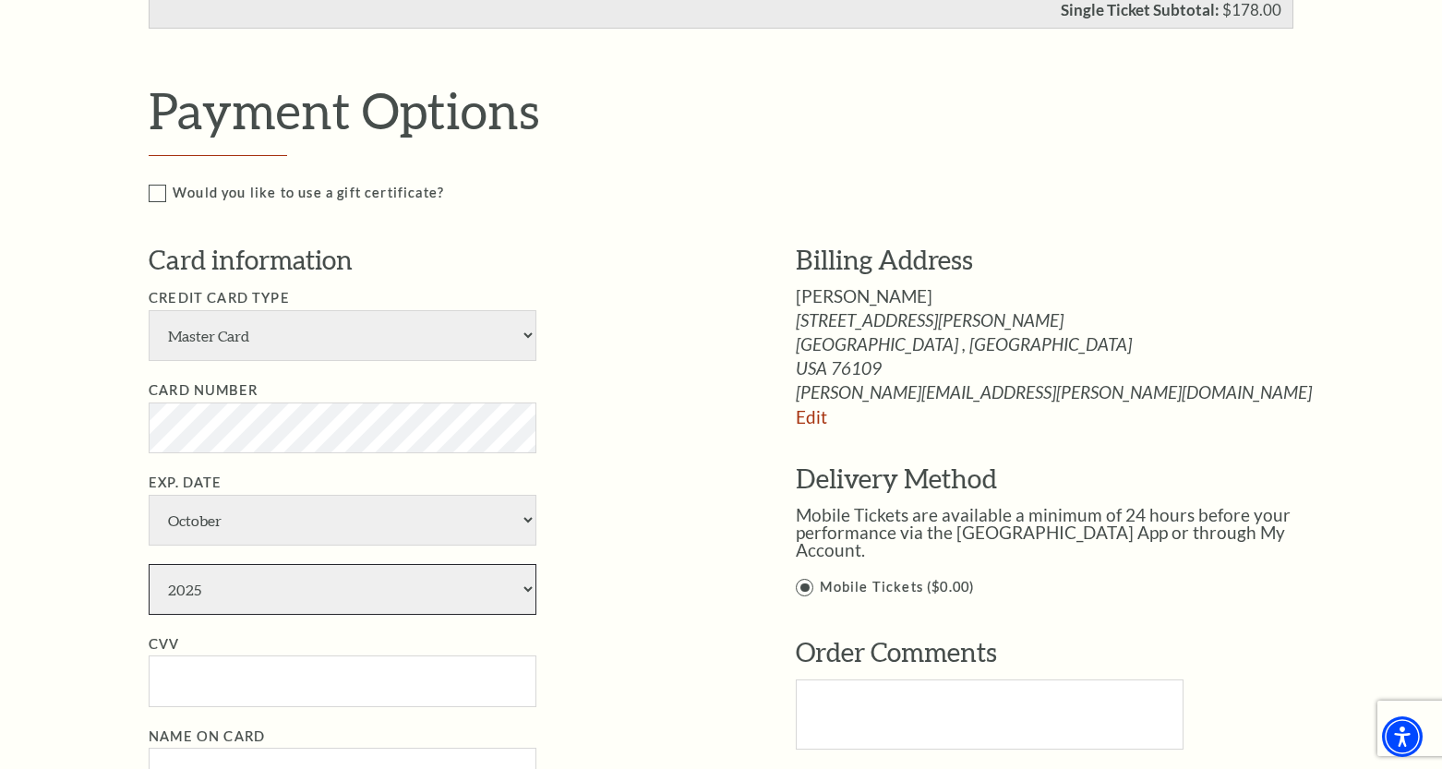
select select "2027"
click option "2027" at bounding box center [0, 0] width 0 height 0
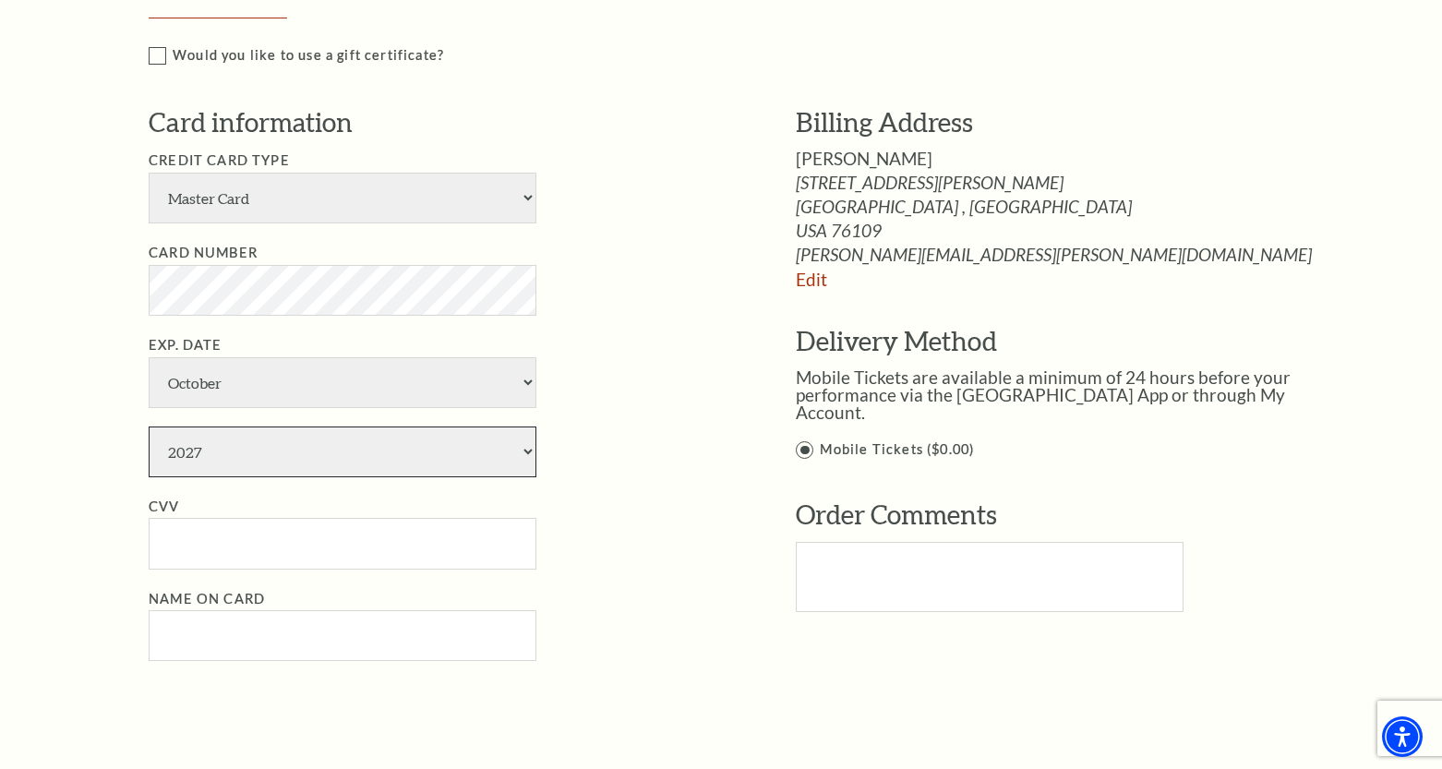
scroll to position [928, 0]
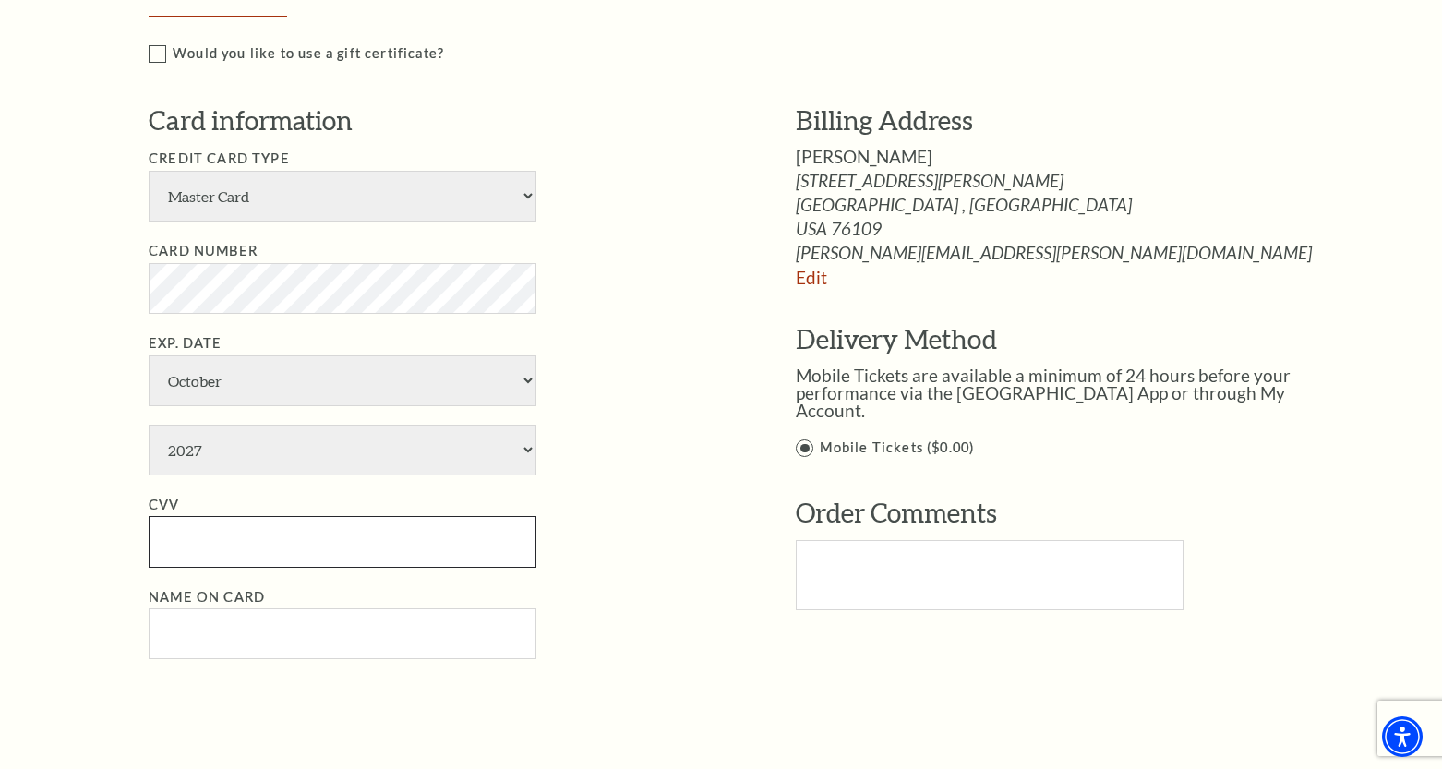
click at [369, 533] on input "CVV" at bounding box center [343, 541] width 388 height 51
type input "059"
click at [410, 605] on li "Name on Card" at bounding box center [445, 623] width 592 height 74
click at [395, 628] on input "Name on Card" at bounding box center [343, 633] width 388 height 51
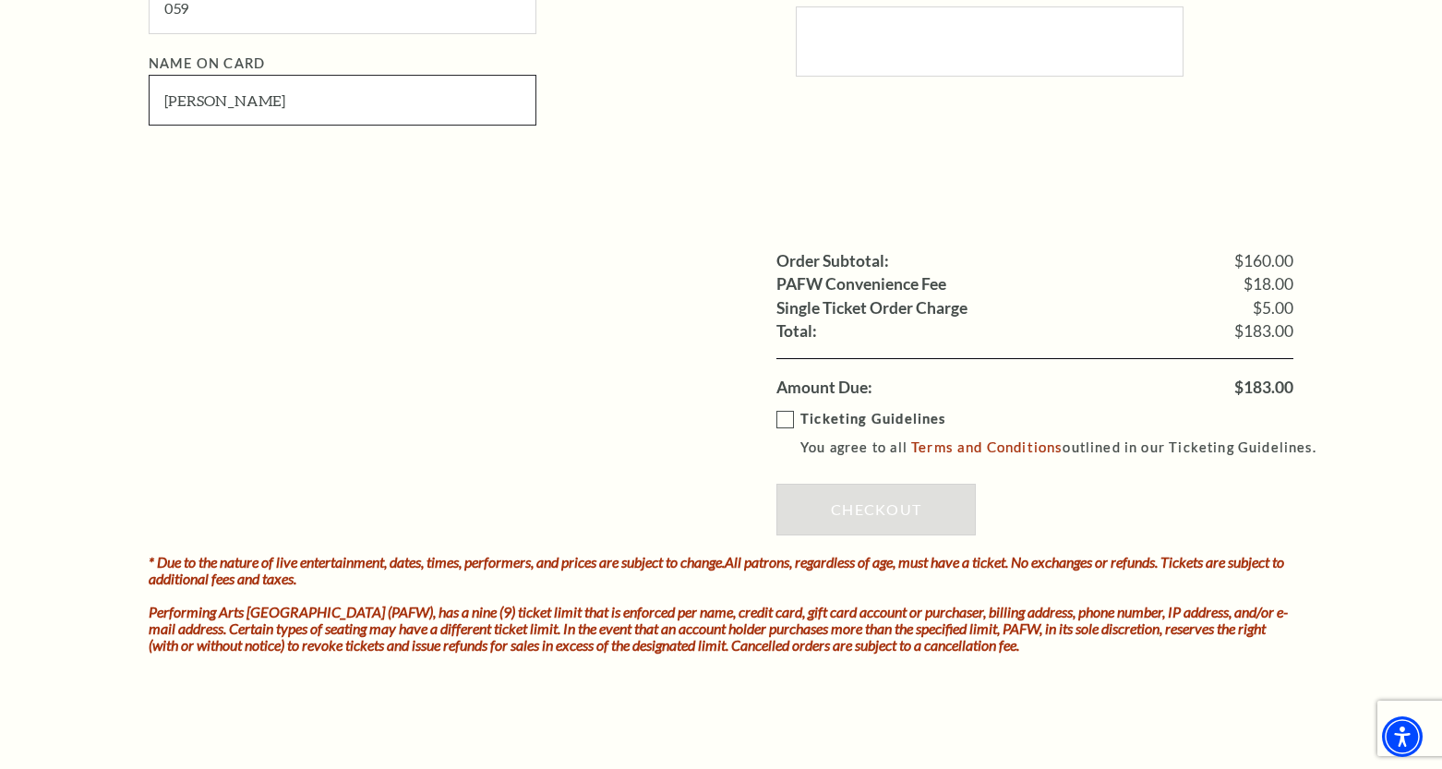
scroll to position [1462, 0]
type input "craig allen"
click at [786, 421] on label "Ticketing Guidelines You agree to all Terms and Conditions outlined in our Tick…" at bounding box center [1054, 432] width 557 height 51
click at [0, 0] on input "Ticketing Guidelines You agree to all Terms and Conditions outlined in our Tick…" at bounding box center [0, 0] width 0 height 0
click at [905, 507] on link "Checkout" at bounding box center [875, 509] width 199 height 52
